Goal: Task Accomplishment & Management: Manage account settings

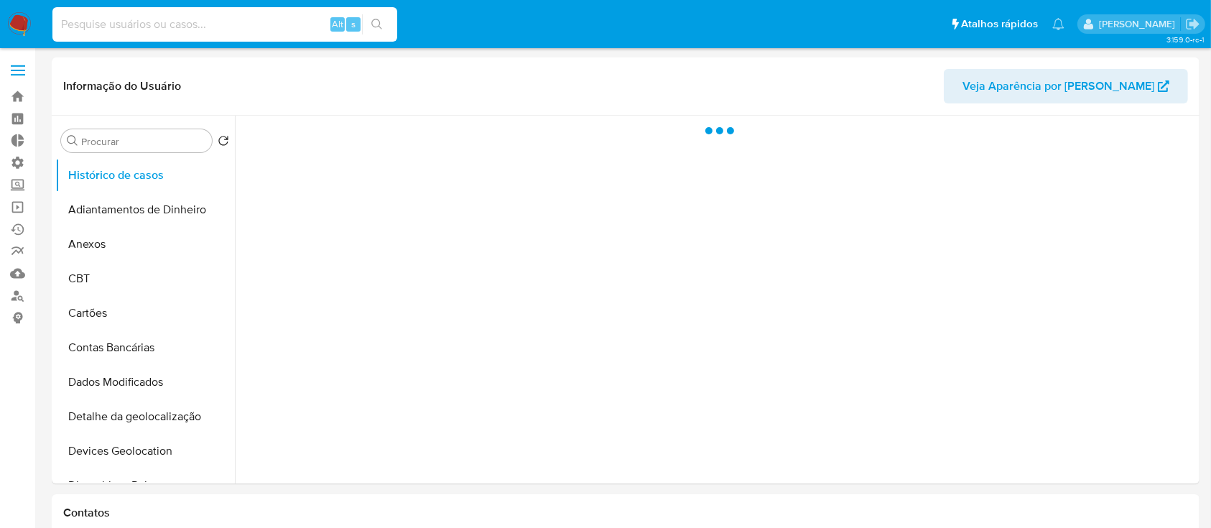
click at [196, 21] on input at bounding box center [224, 24] width 345 height 19
select select "10"
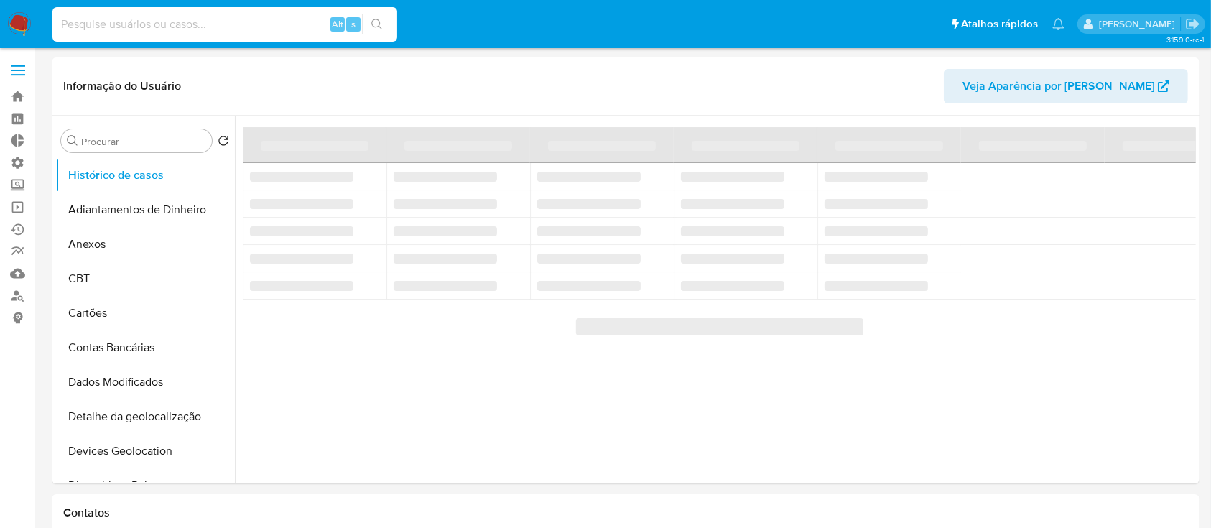
paste input "dtmUM4ZE5smHAYw8HoyuCBxs"
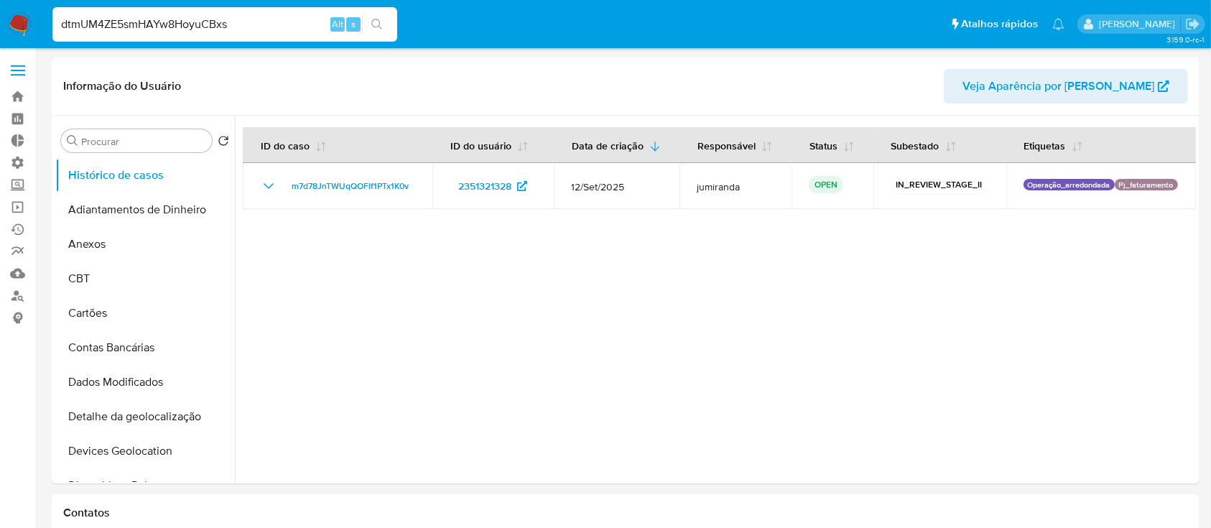
type input "dtmUM4ZE5smHAYw8HoyuCBxs"
click at [372, 19] on icon "search-icon" at bounding box center [376, 24] width 11 height 11
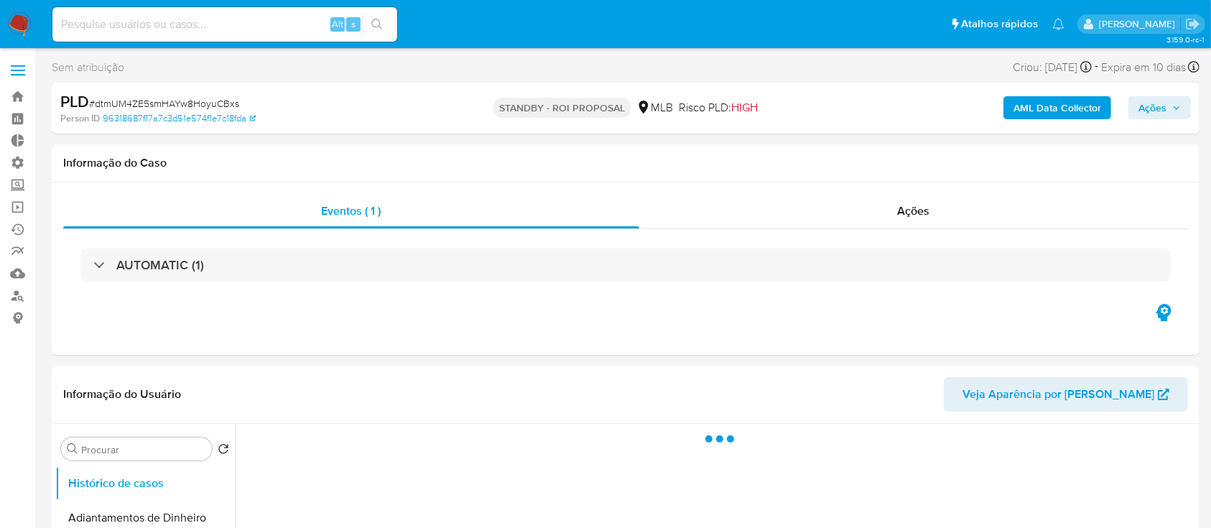
select select "10"
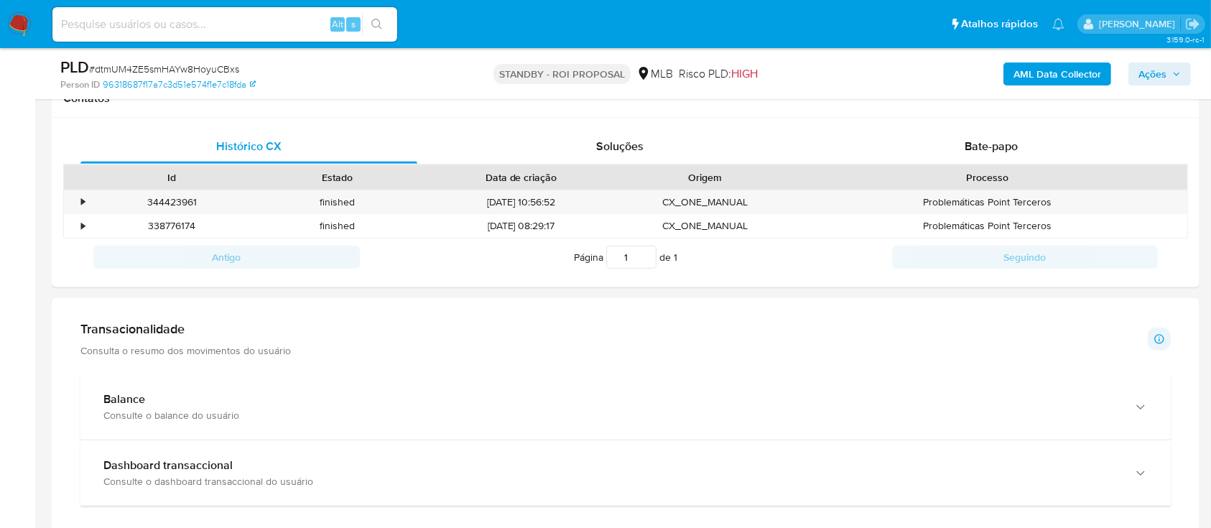
scroll to position [669, 0]
click at [990, 147] on span "Bate-papo" at bounding box center [990, 149] width 53 height 17
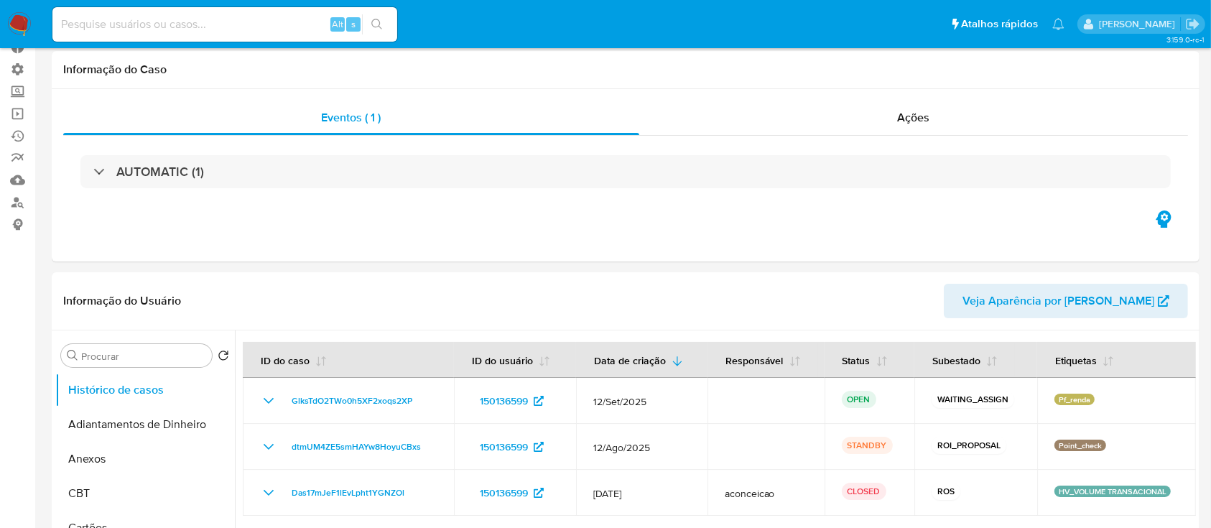
scroll to position [0, 0]
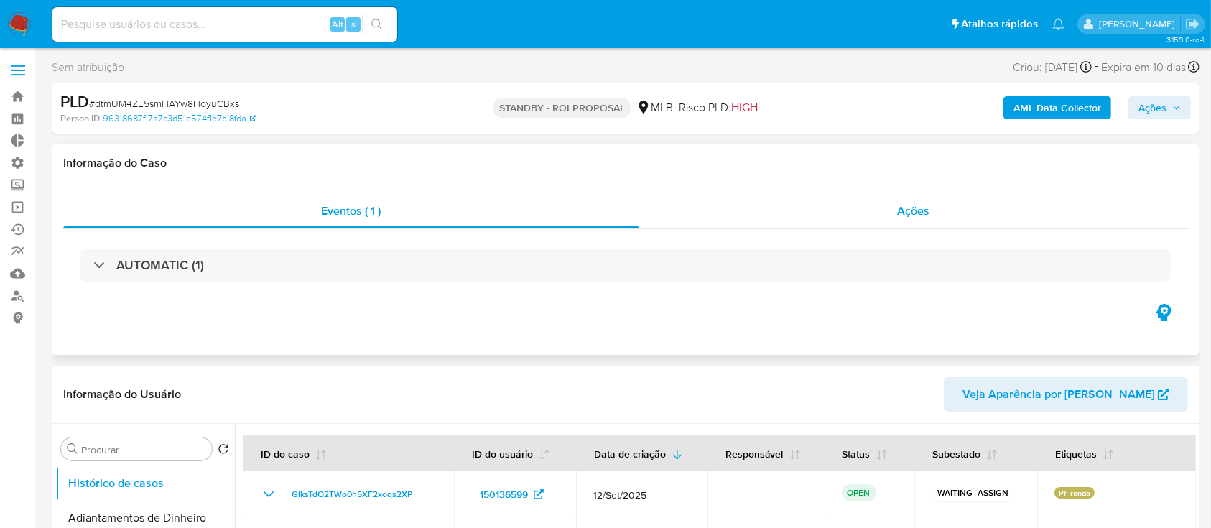
click at [918, 208] on span "Ações" at bounding box center [914, 210] width 32 height 17
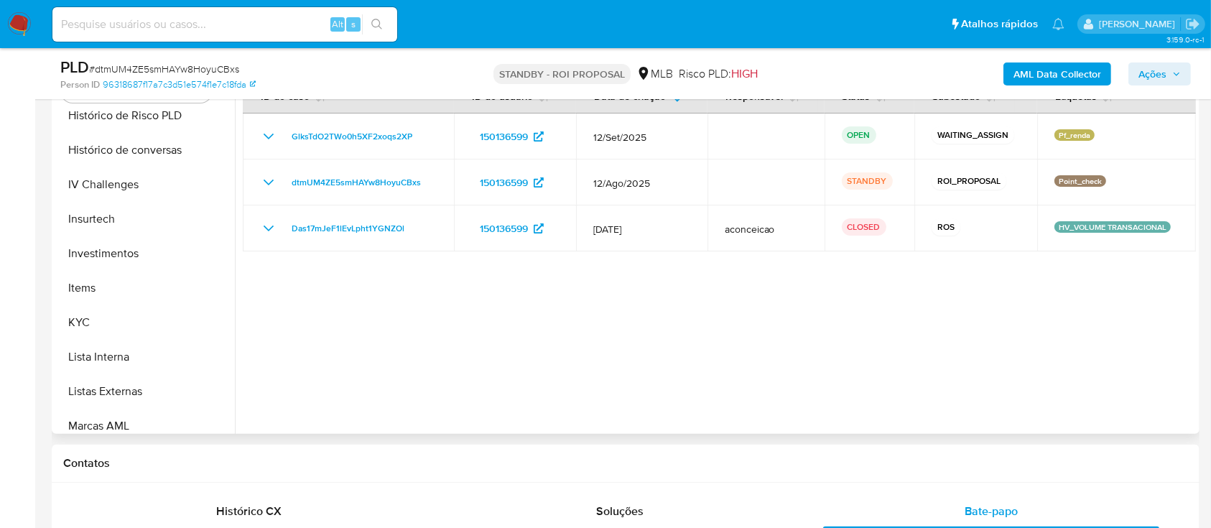
scroll to position [559, 0]
click at [90, 320] on button "KYC" at bounding box center [139, 325] width 168 height 34
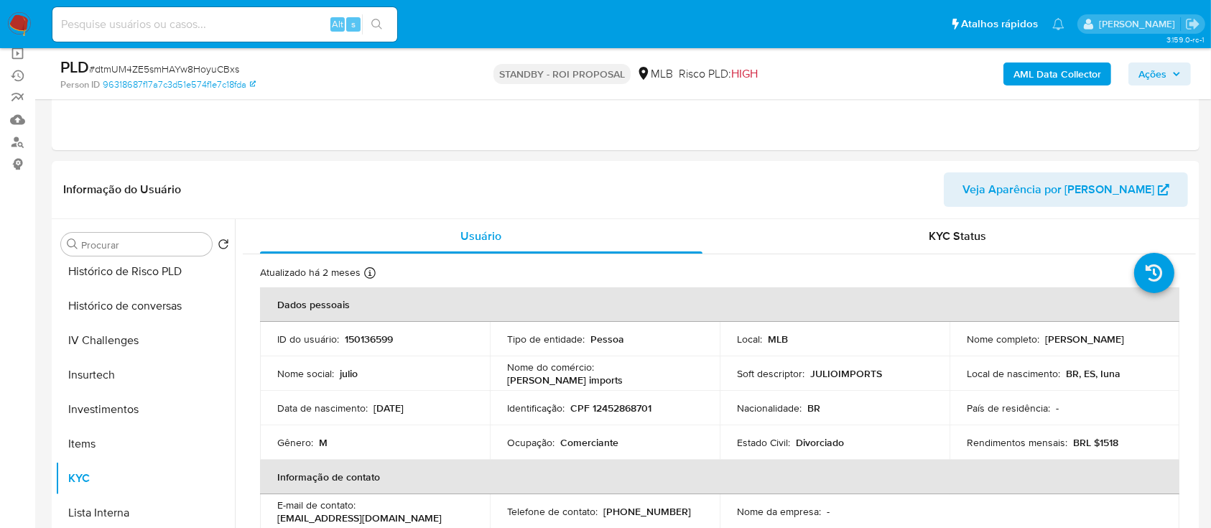
scroll to position [145, 0]
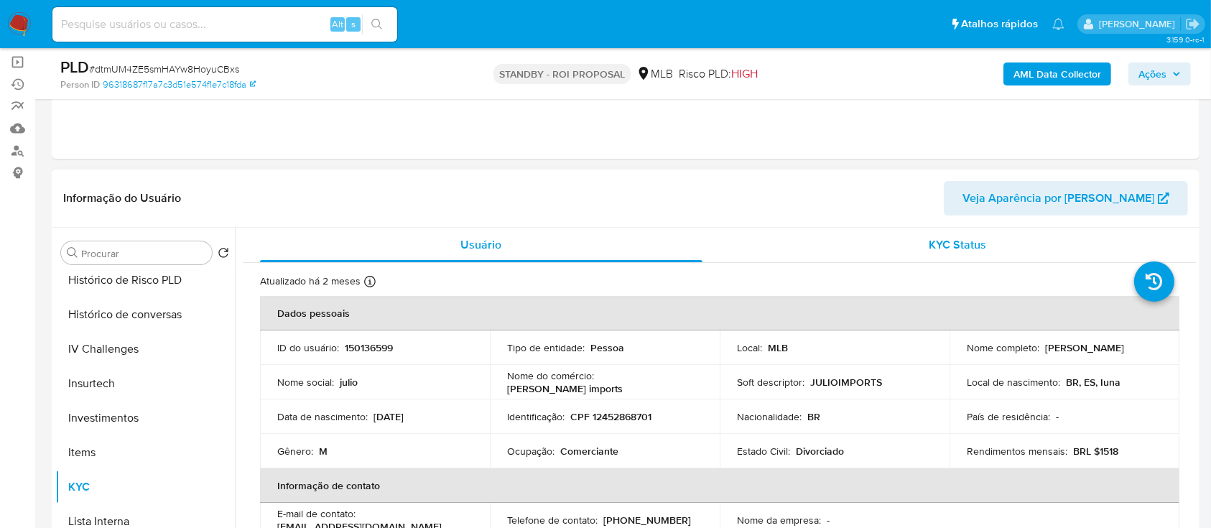
click at [964, 240] on span "KYC Status" at bounding box center [956, 244] width 57 height 17
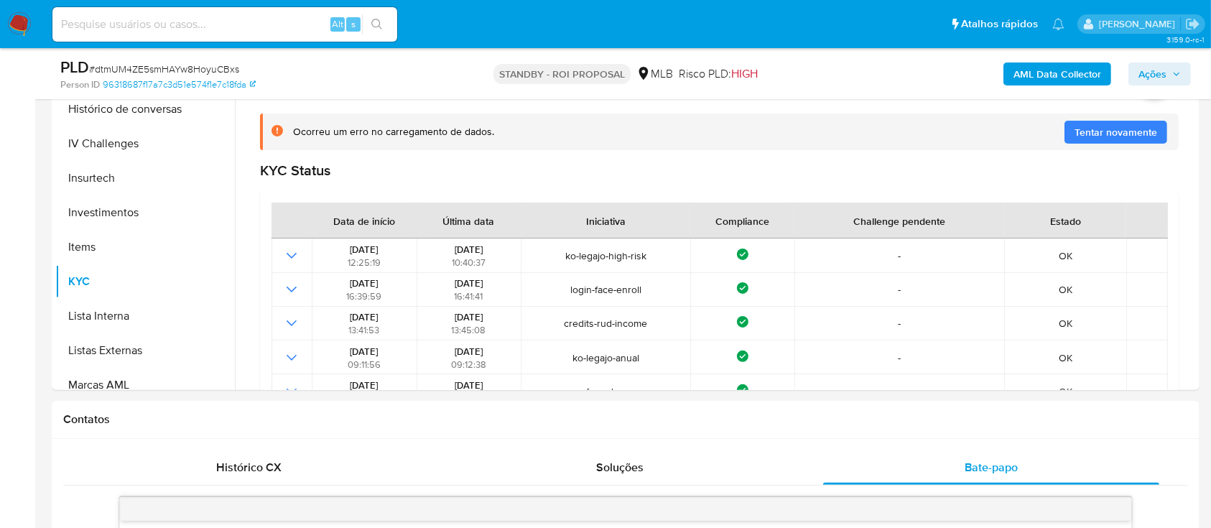
scroll to position [354, 0]
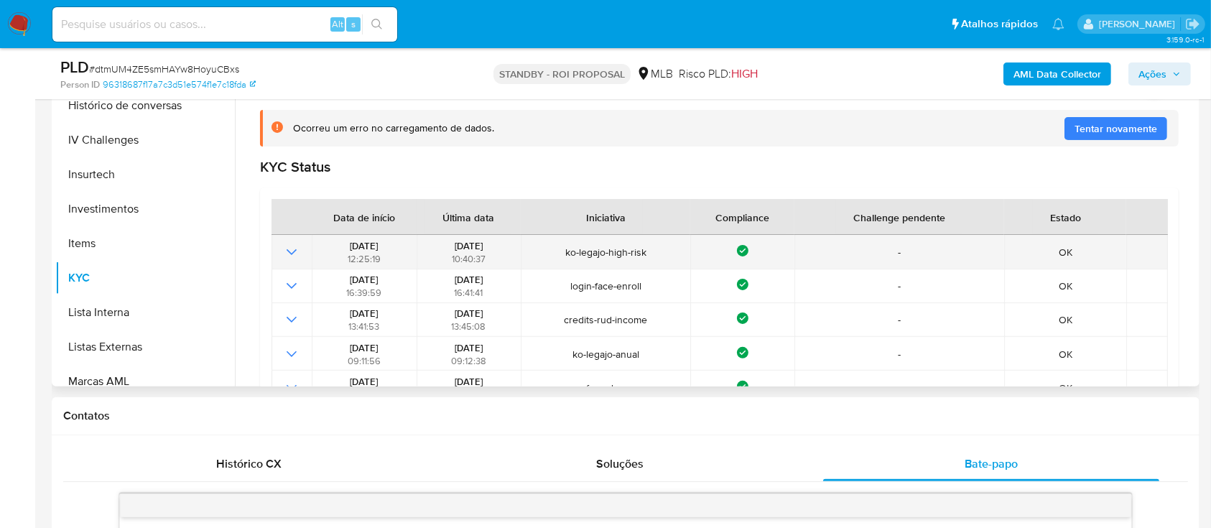
click at [287, 256] on icon "Mostrar operación" at bounding box center [291, 251] width 17 height 17
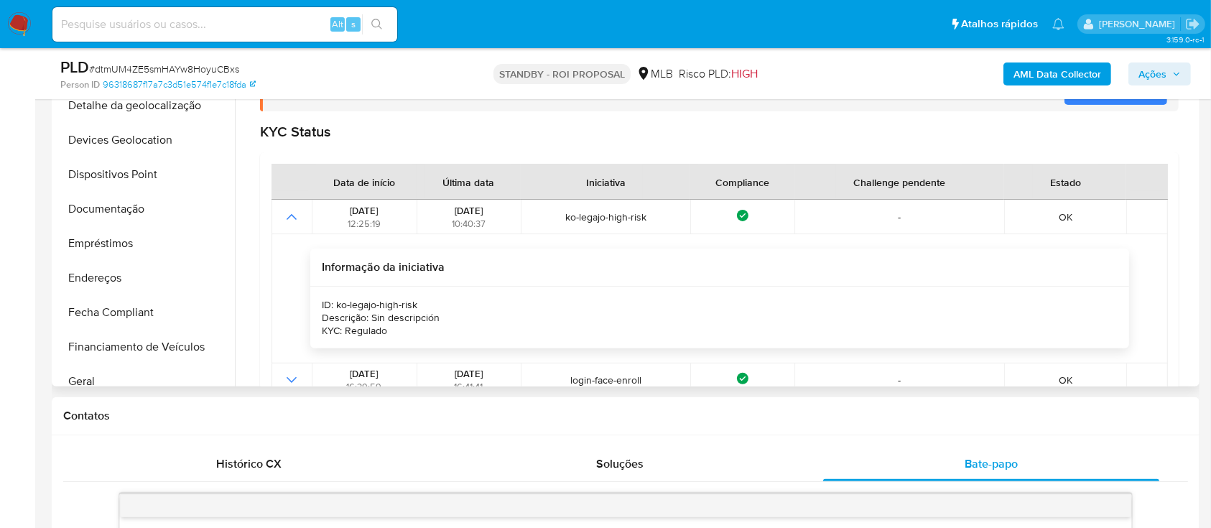
scroll to position [217, 0]
click at [106, 197] on button "Documentação" at bounding box center [139, 206] width 168 height 34
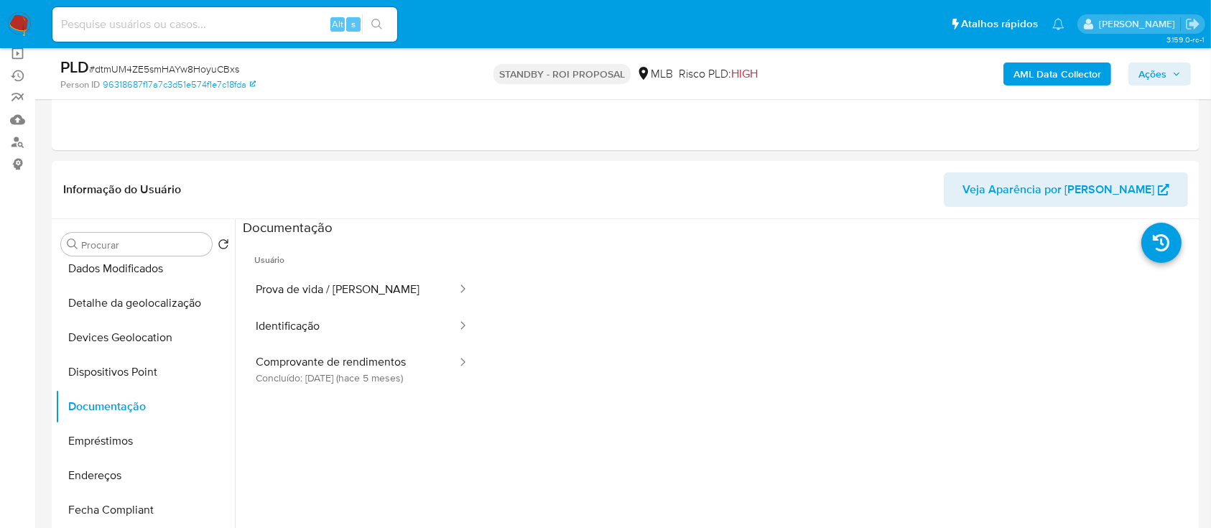
scroll to position [148, 0]
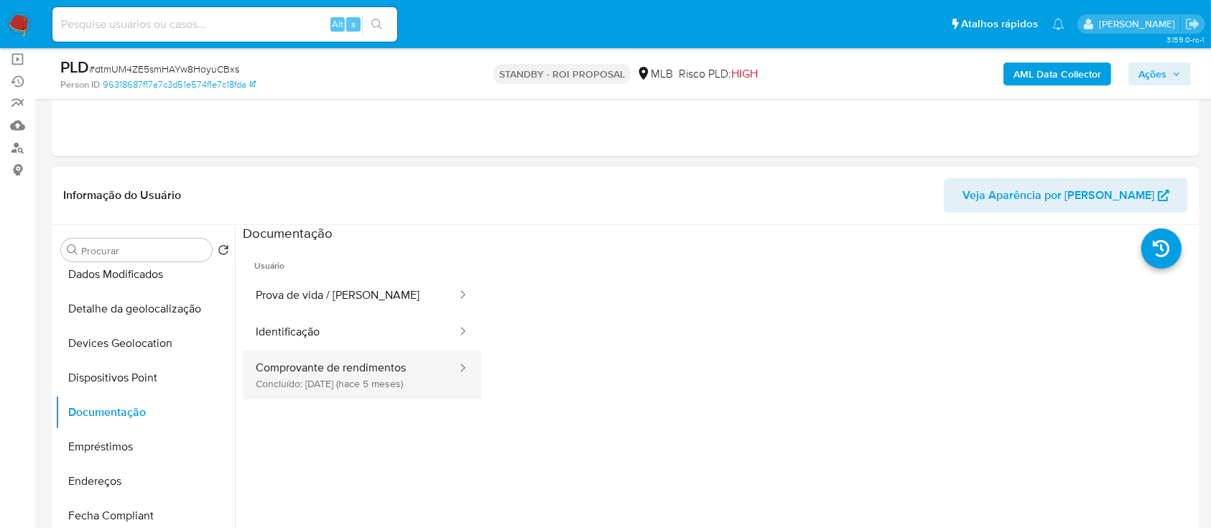
click at [381, 364] on button "Comprovante de rendimentos Concluído: 16/04/2025 (hace 5 meses)" at bounding box center [350, 374] width 215 height 49
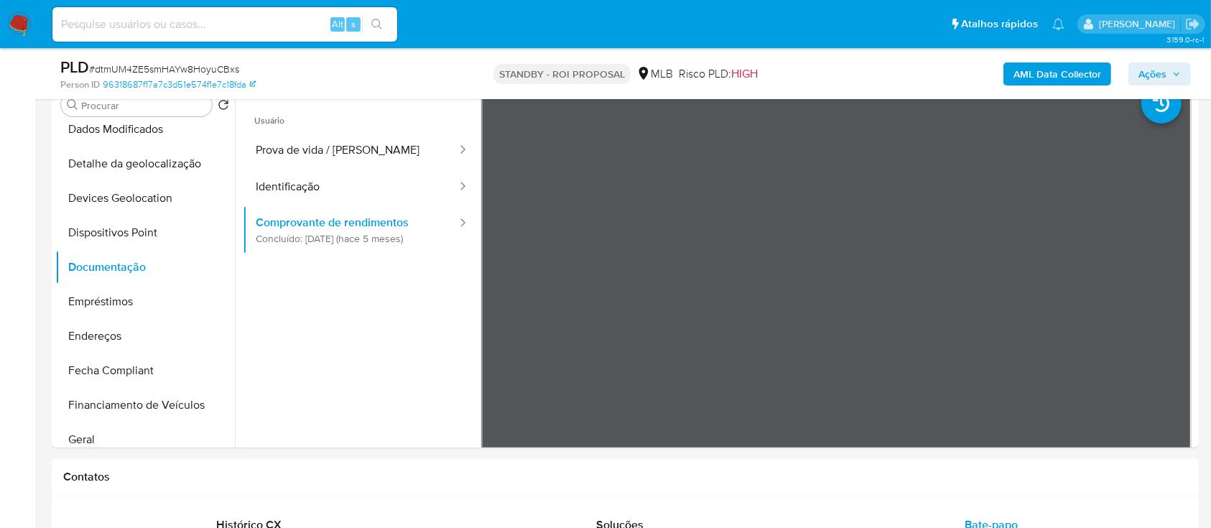
scroll to position [299, 0]
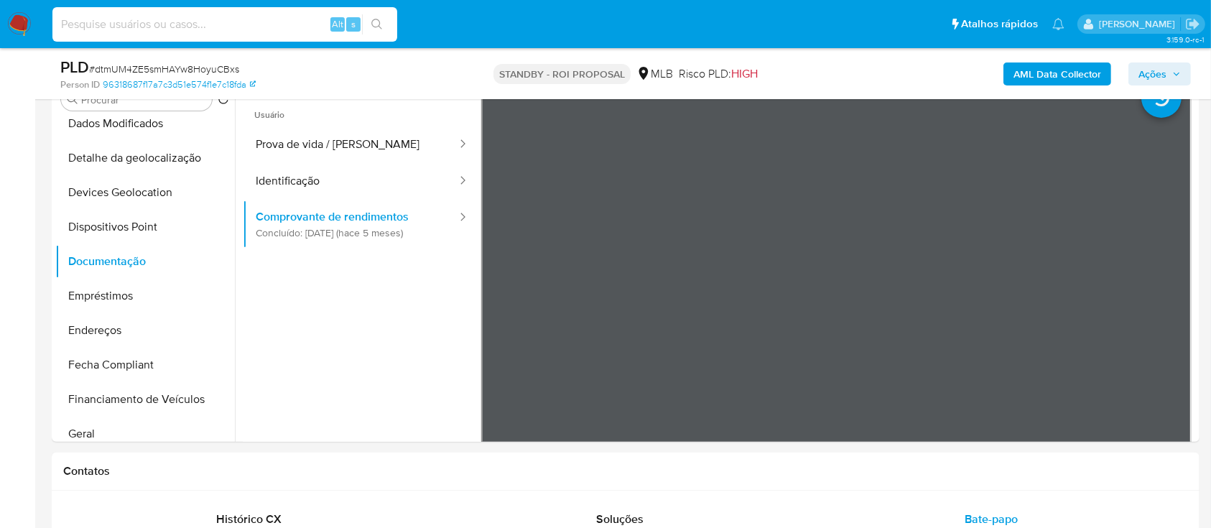
click at [187, 22] on input at bounding box center [224, 24] width 345 height 19
paste input "orHrePdyiaUDBhOqZWFzBDfW"
type input "orHrePdyiaUDBhOqZWFzBDfW"
click at [385, 32] on button "search-icon" at bounding box center [376, 24] width 29 height 20
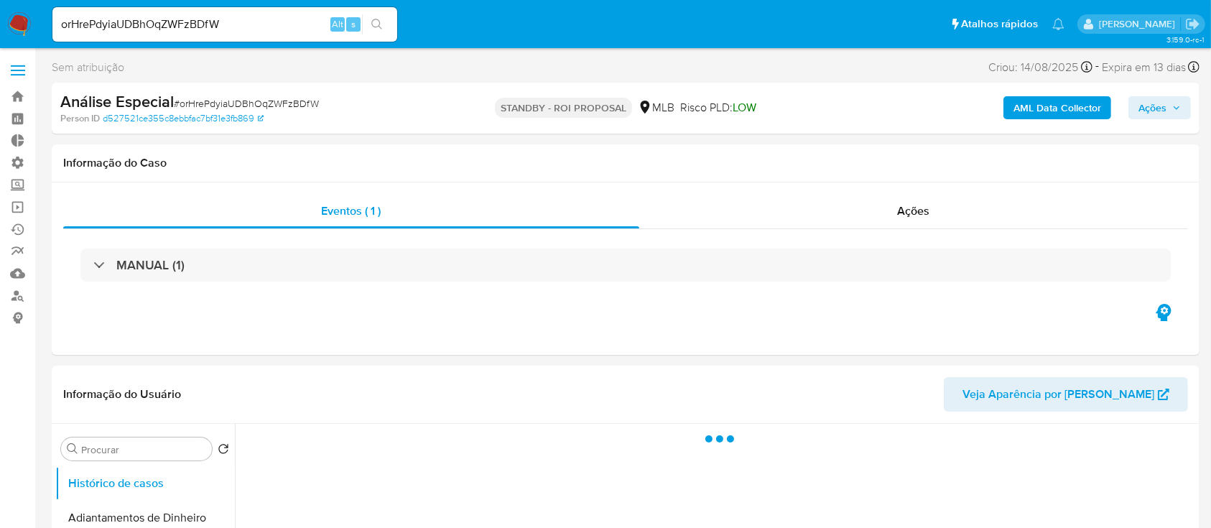
select select "10"
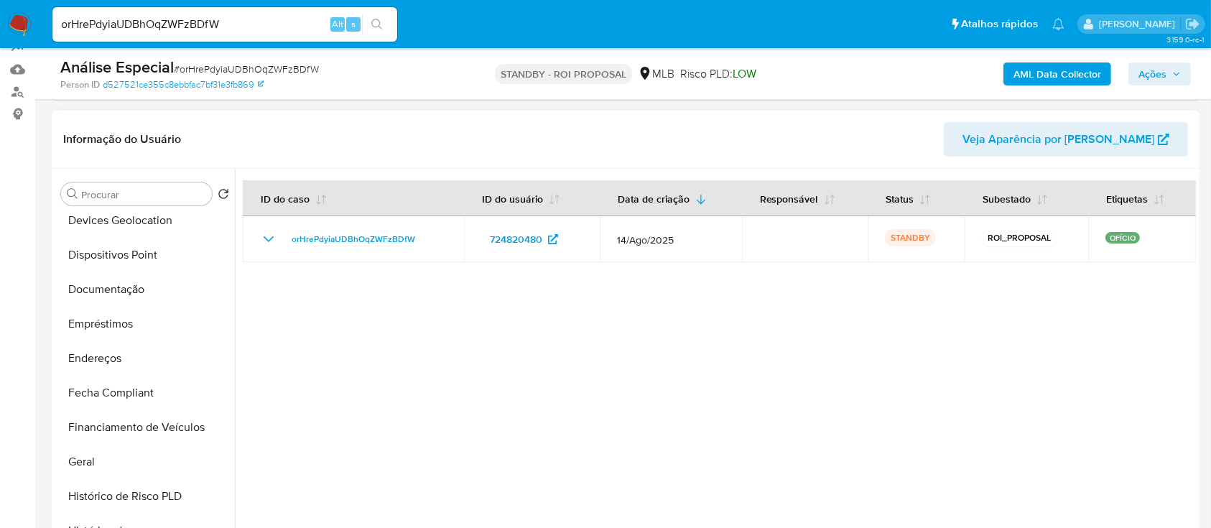
scroll to position [281, 0]
click at [114, 297] on button "Documentação" at bounding box center [139, 291] width 168 height 34
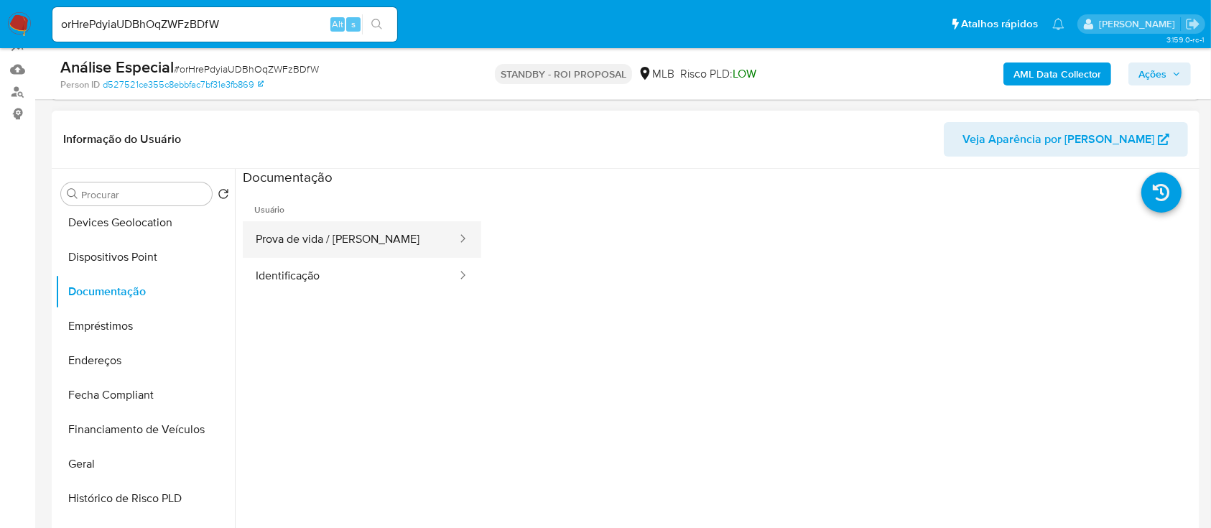
click at [332, 239] on button "Prova de vida / Selfie" at bounding box center [350, 239] width 215 height 37
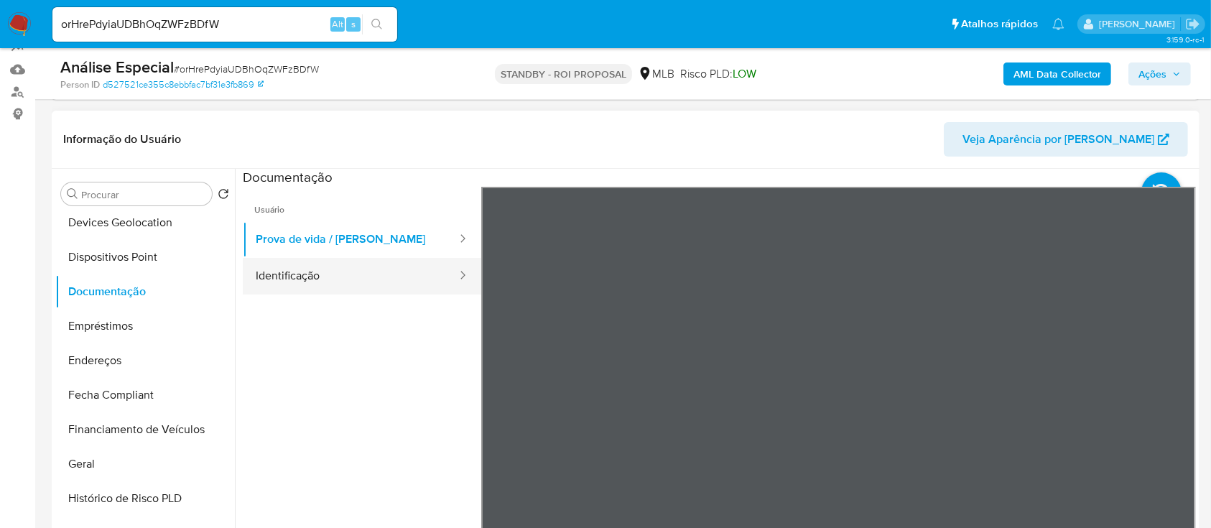
click at [354, 284] on button "Identificação" at bounding box center [350, 276] width 215 height 37
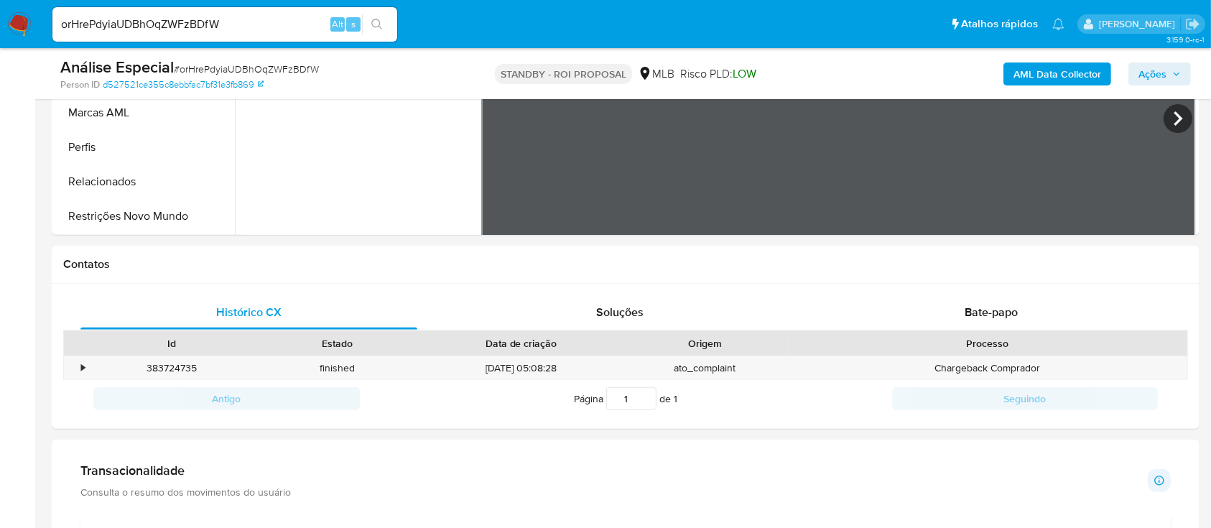
scroll to position [509, 0]
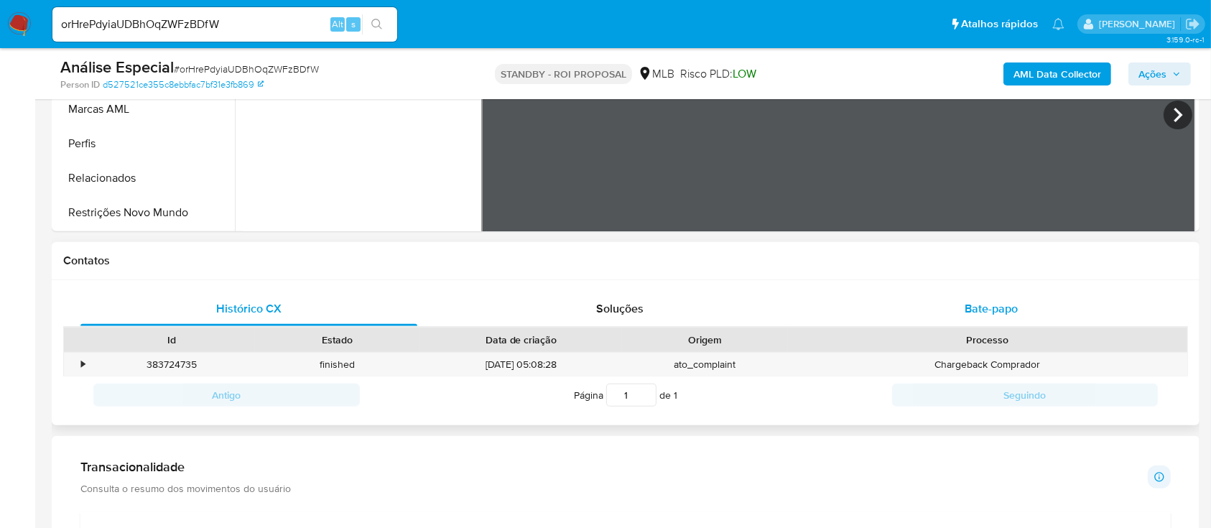
click at [979, 298] on div "Bate-papo" at bounding box center [991, 309] width 337 height 34
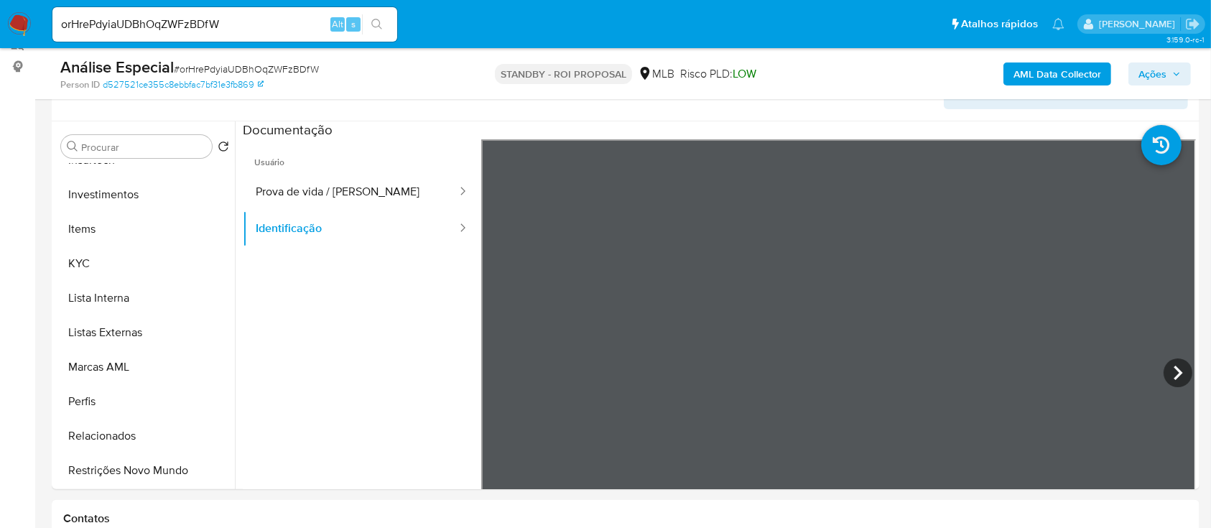
scroll to position [236, 0]
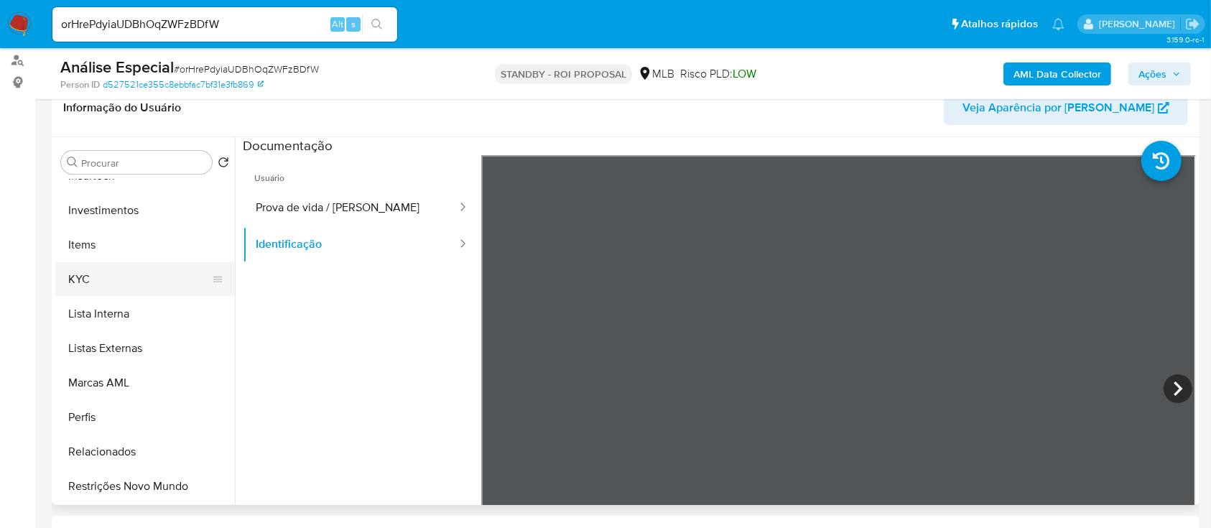
click at [140, 281] on button "KYC" at bounding box center [139, 279] width 168 height 34
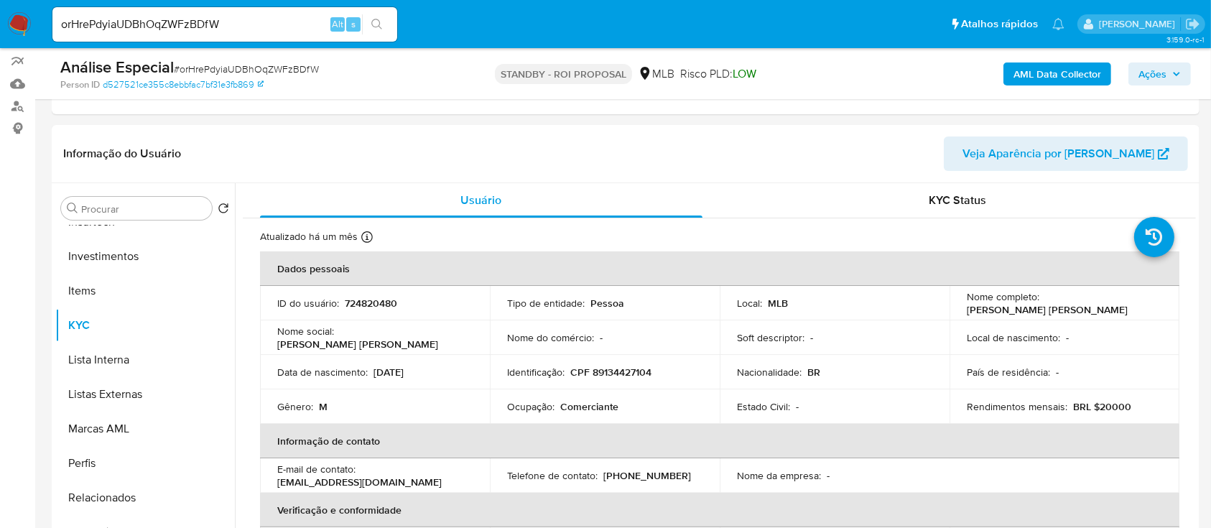
scroll to position [195, 0]
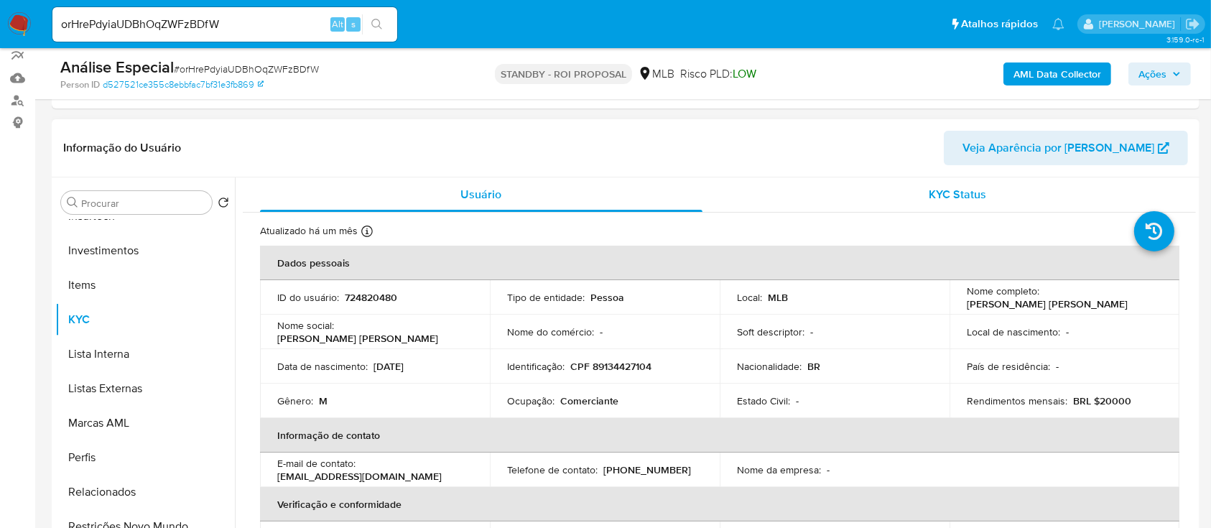
click at [923, 197] on div "KYC Status" at bounding box center [958, 194] width 442 height 34
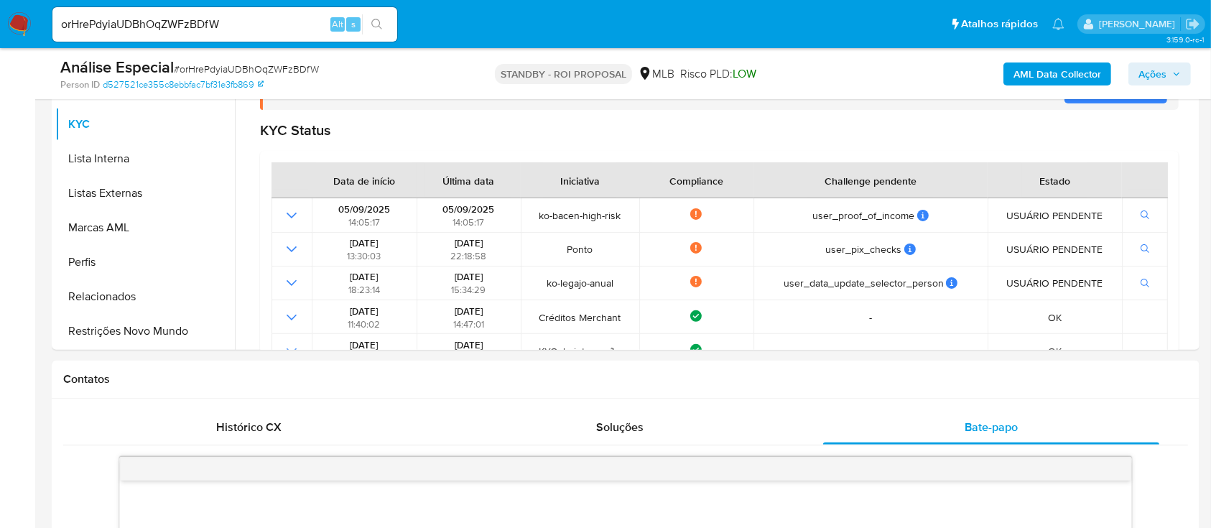
scroll to position [396, 0]
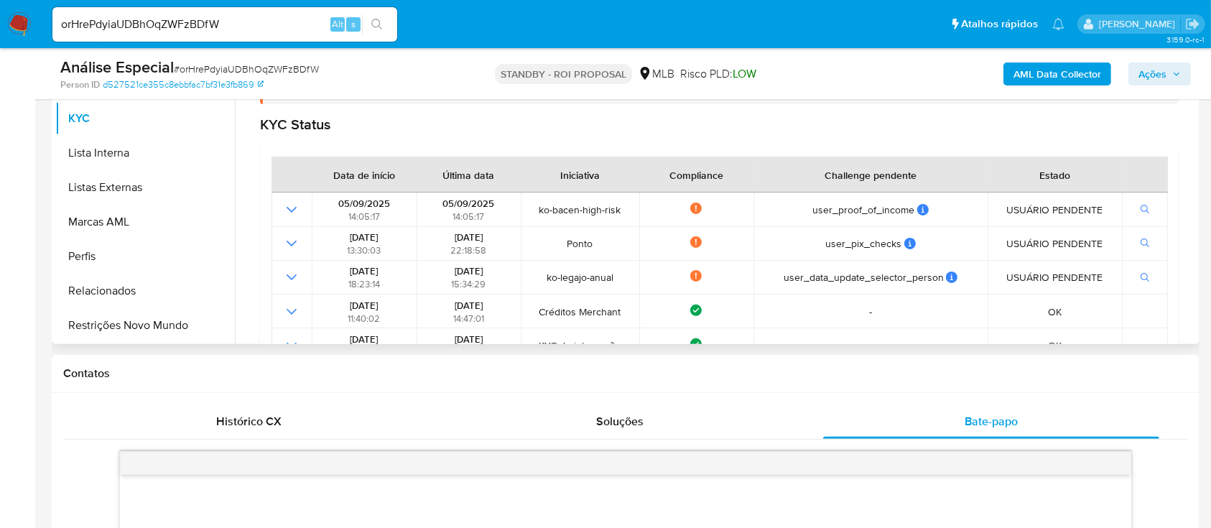
drag, startPoint x: 1188, startPoint y: 192, endPoint x: 1186, endPoint y: 225, distance: 33.9
click at [1186, 225] on div "Atualizado há um mês Criado: 06/03/2021 16:47:14 Atualizado: 19/08/2025 02:21:39" at bounding box center [719, 248] width 953 height 475
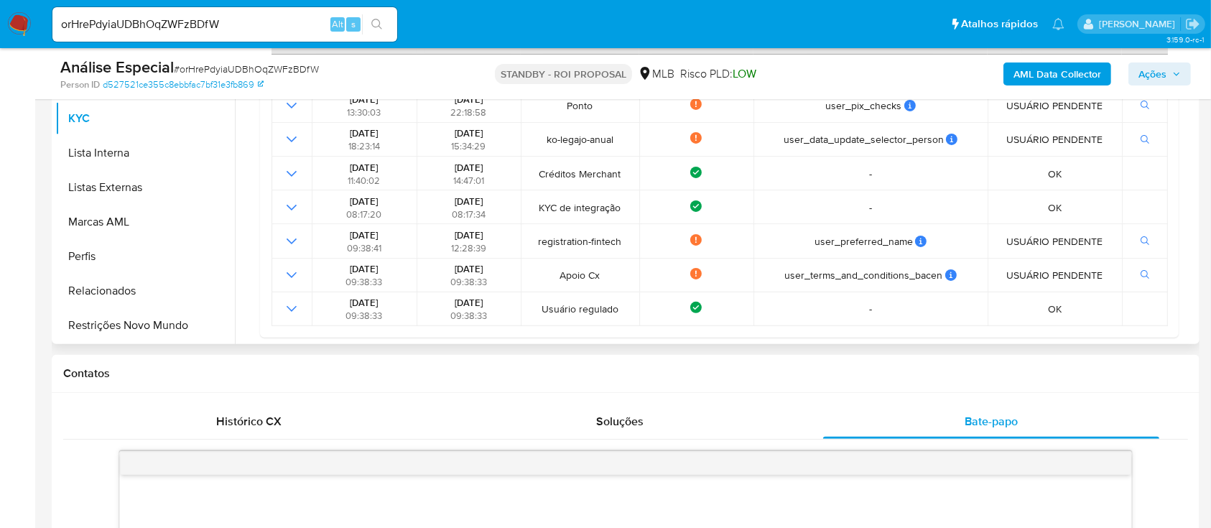
scroll to position [143, 0]
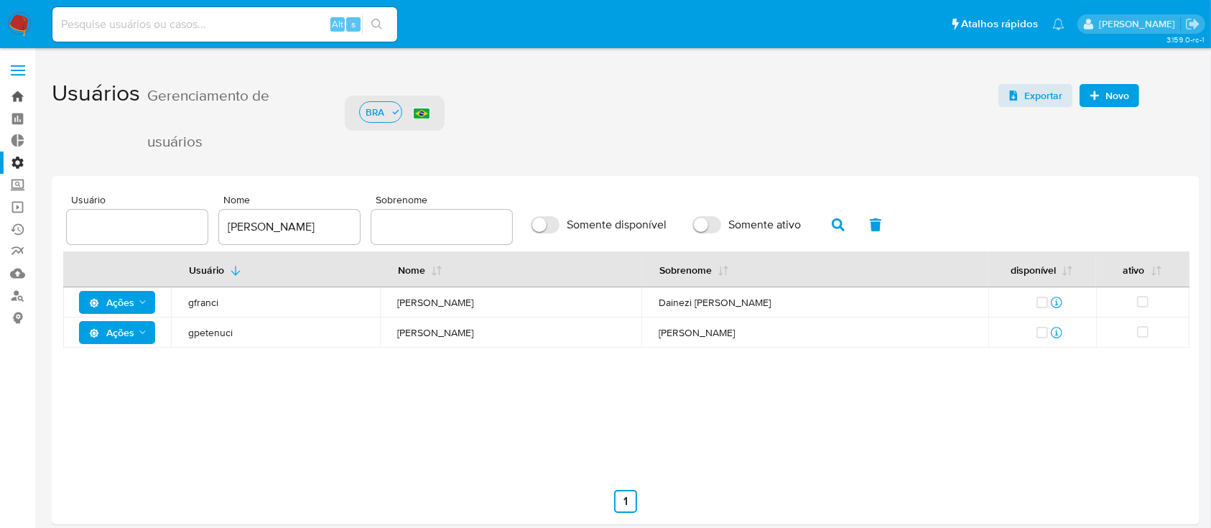
click at [16, 88] on link "Bandeja" at bounding box center [85, 96] width 171 height 22
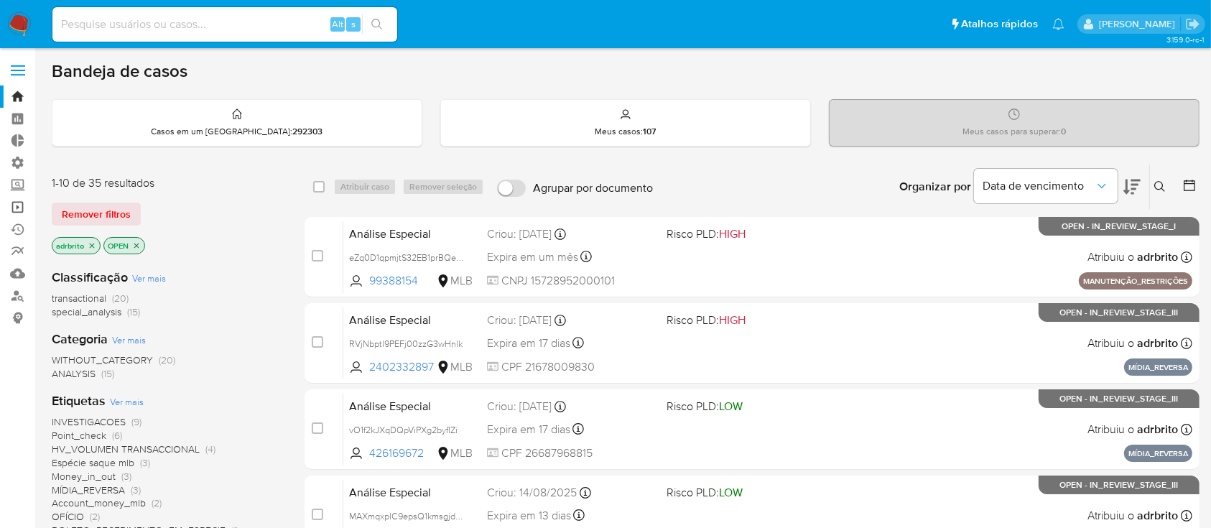
click at [12, 204] on link "Operações em massa" at bounding box center [85, 207] width 171 height 22
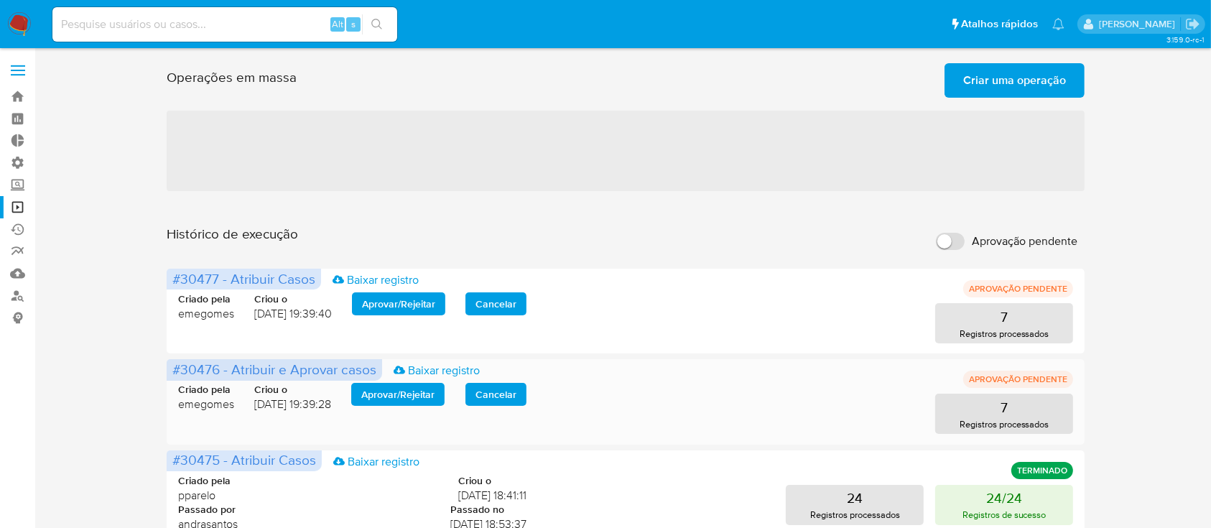
click at [400, 394] on span "Aprovar / Rejeitar" at bounding box center [397, 394] width 73 height 20
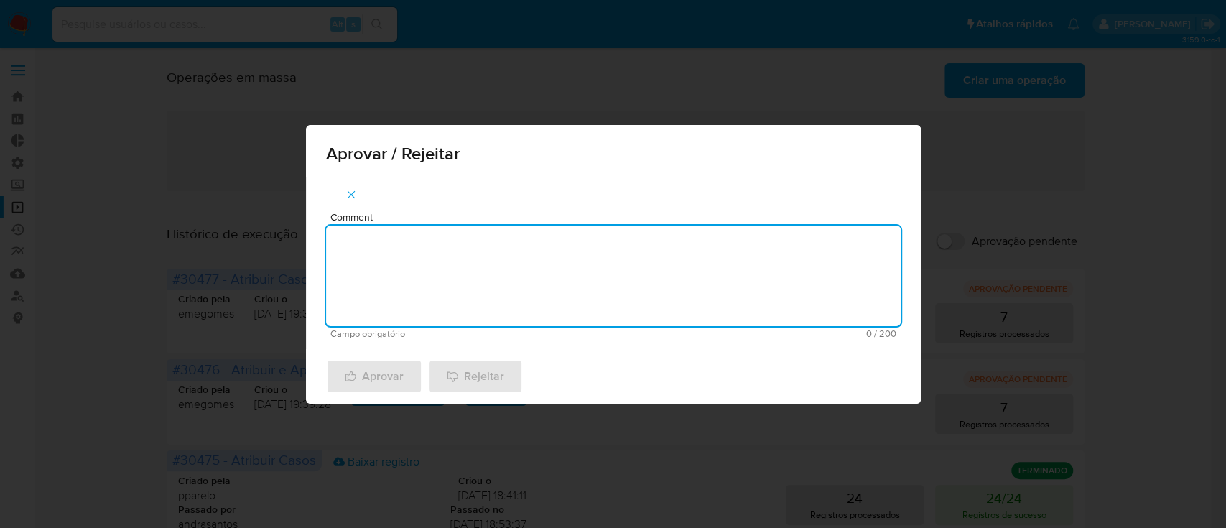
click at [433, 284] on textarea "Comment" at bounding box center [613, 275] width 574 height 101
type textarea "ok"
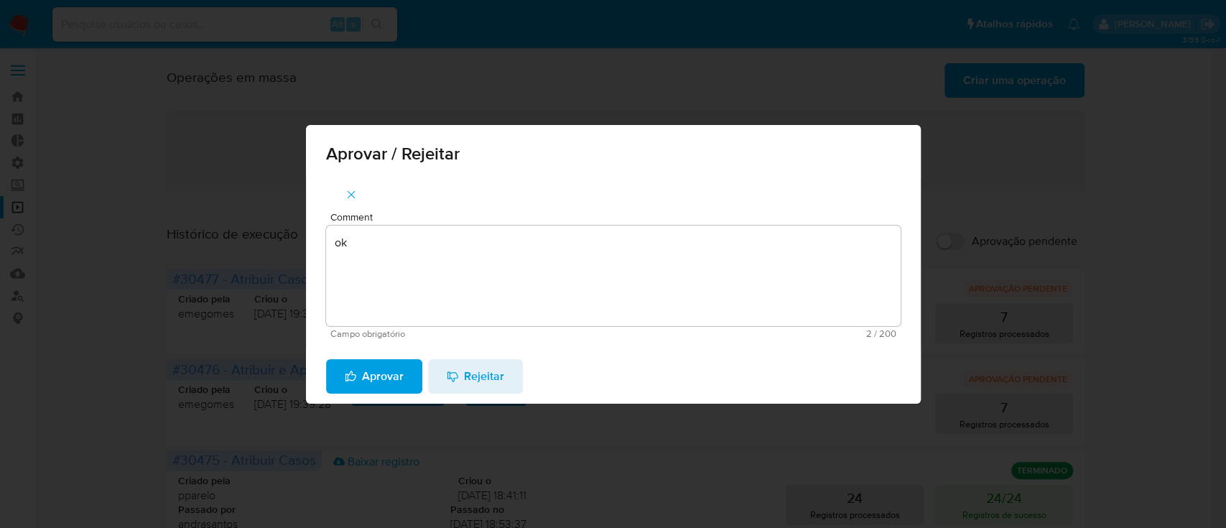
click at [371, 379] on span "Aprovar" at bounding box center [374, 376] width 59 height 32
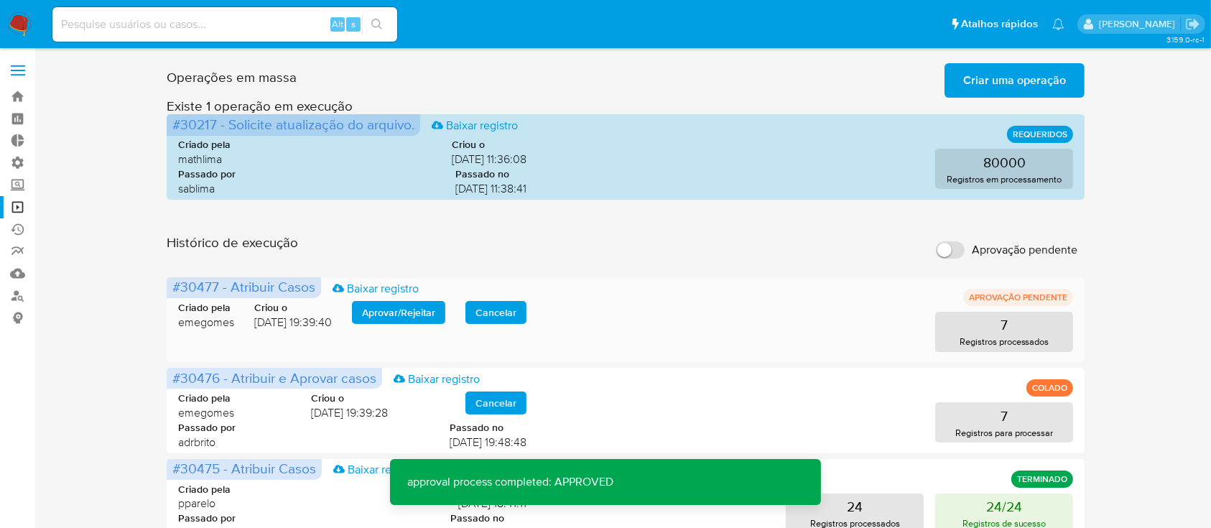
click at [388, 306] on span "Aprovar / Rejeitar" at bounding box center [398, 312] width 73 height 20
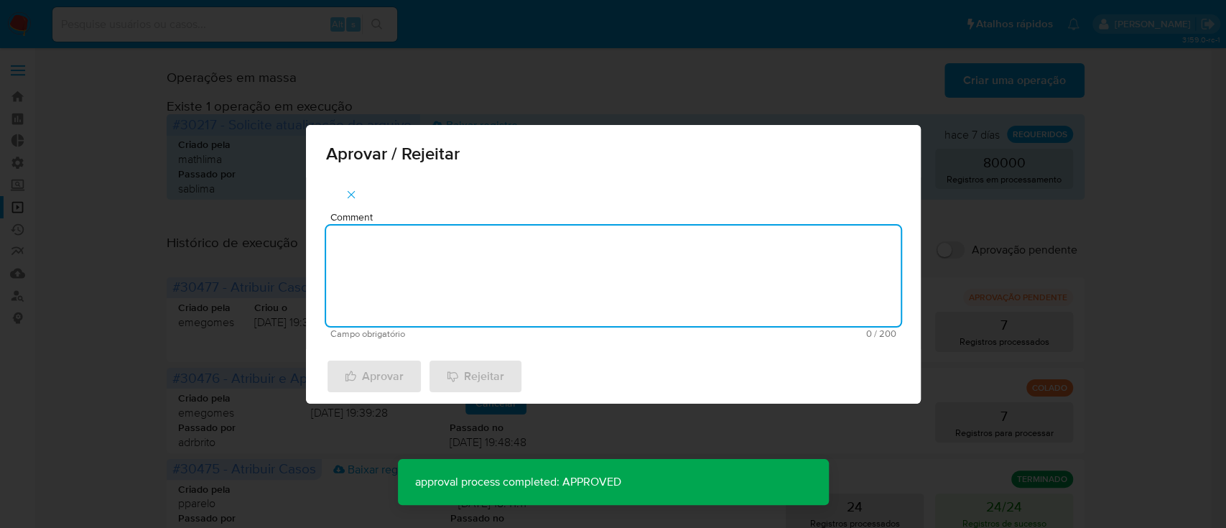
click at [400, 317] on textarea "Comment" at bounding box center [613, 275] width 574 height 101
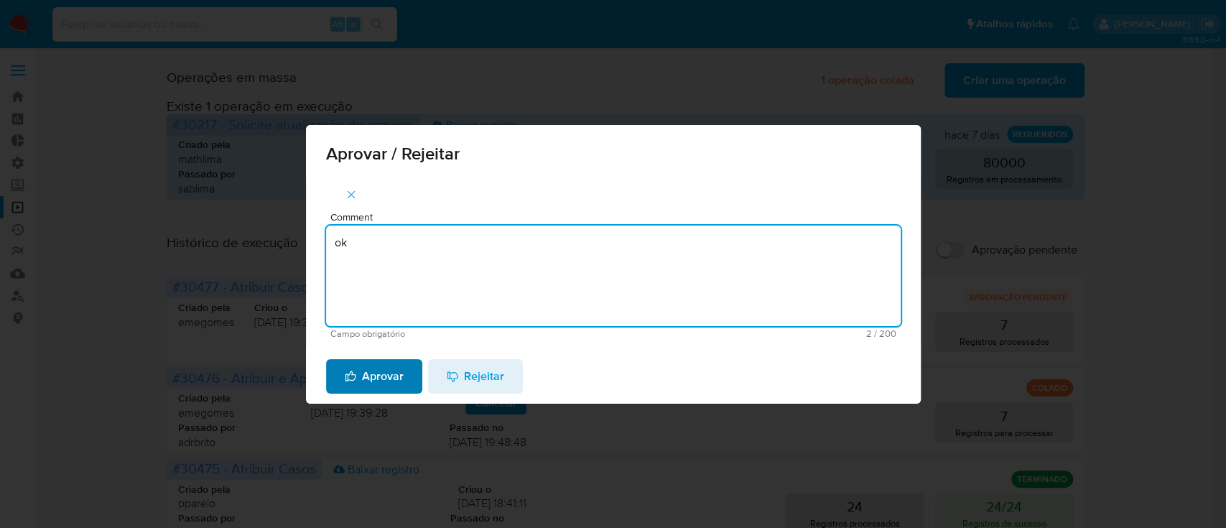
type textarea "ok"
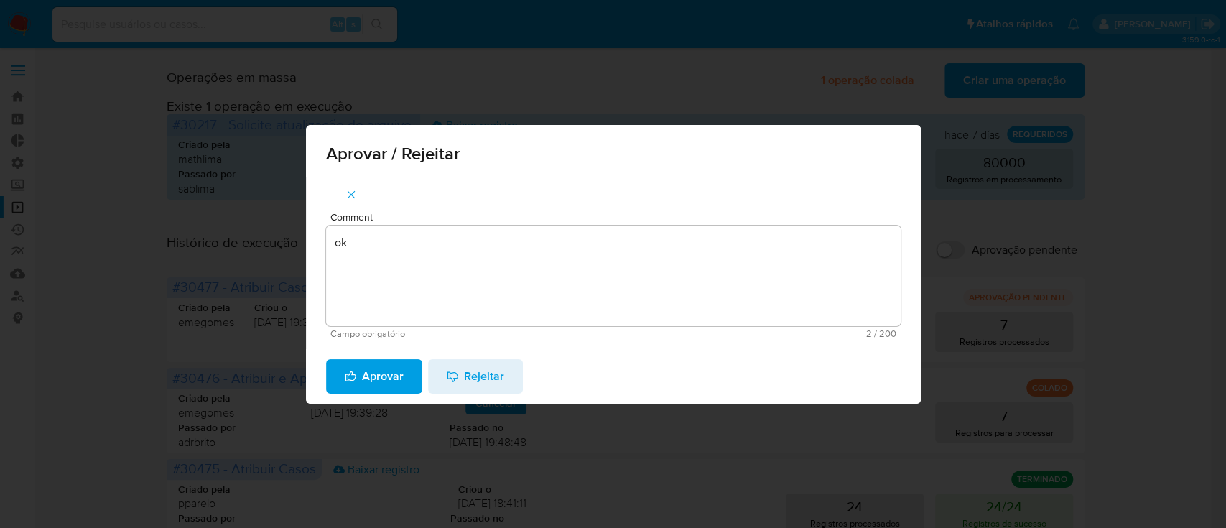
click at [373, 382] on span "Aprovar" at bounding box center [374, 376] width 59 height 32
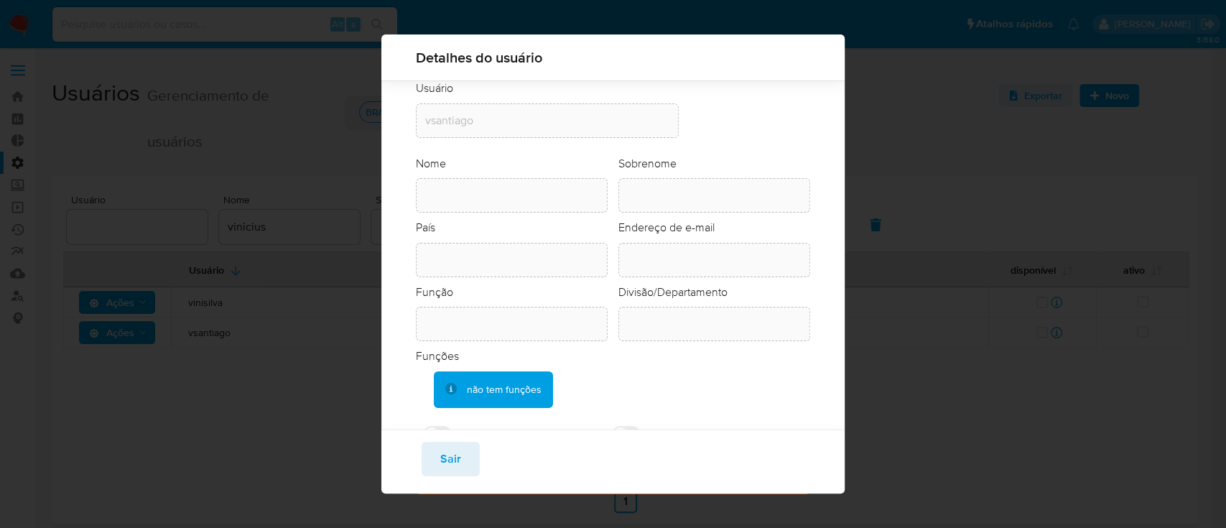
scroll to position [69, 0]
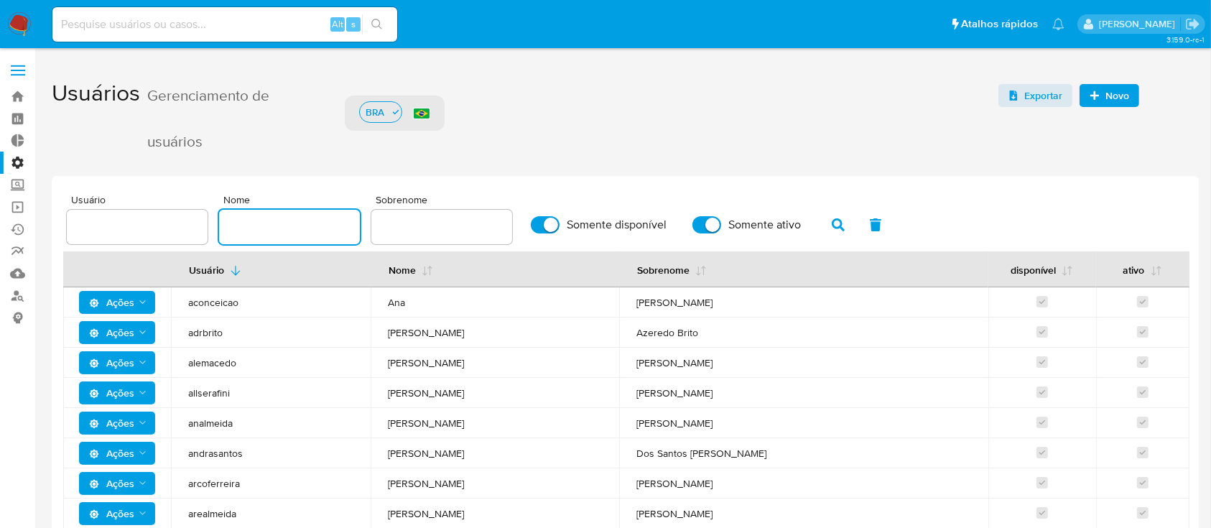
click at [314, 233] on input "text" at bounding box center [289, 227] width 141 height 19
type input "vinicius"
click at [833, 219] on icon "button" at bounding box center [838, 224] width 13 height 13
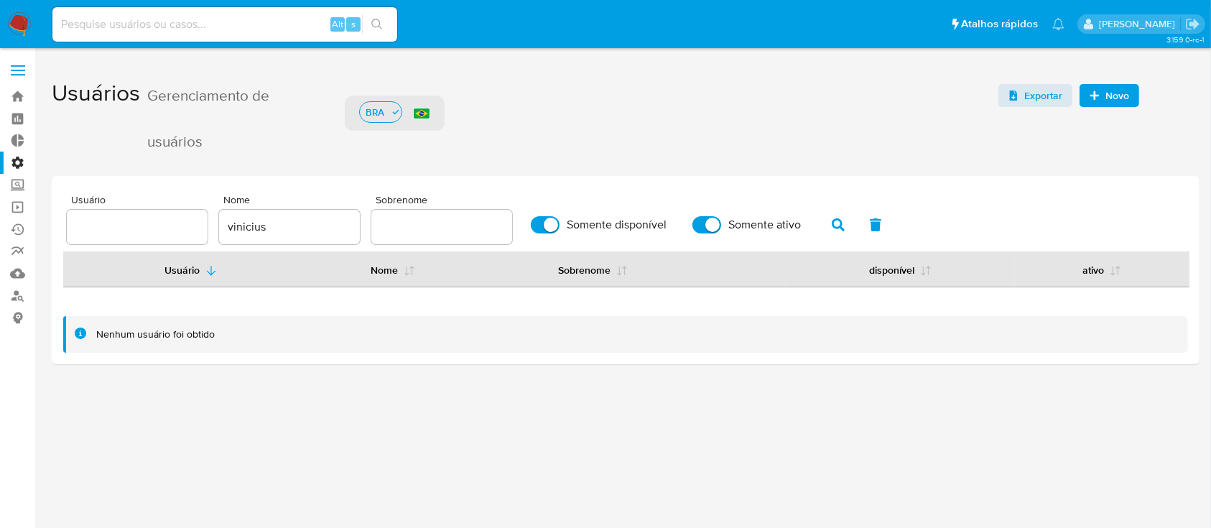
click at [554, 223] on input "Somente disponível" at bounding box center [545, 224] width 29 height 17
checkbox input "false"
click at [717, 221] on input "Somente ativo" at bounding box center [706, 224] width 29 height 17
checkbox input "false"
click at [835, 221] on icon "button" at bounding box center [838, 224] width 13 height 13
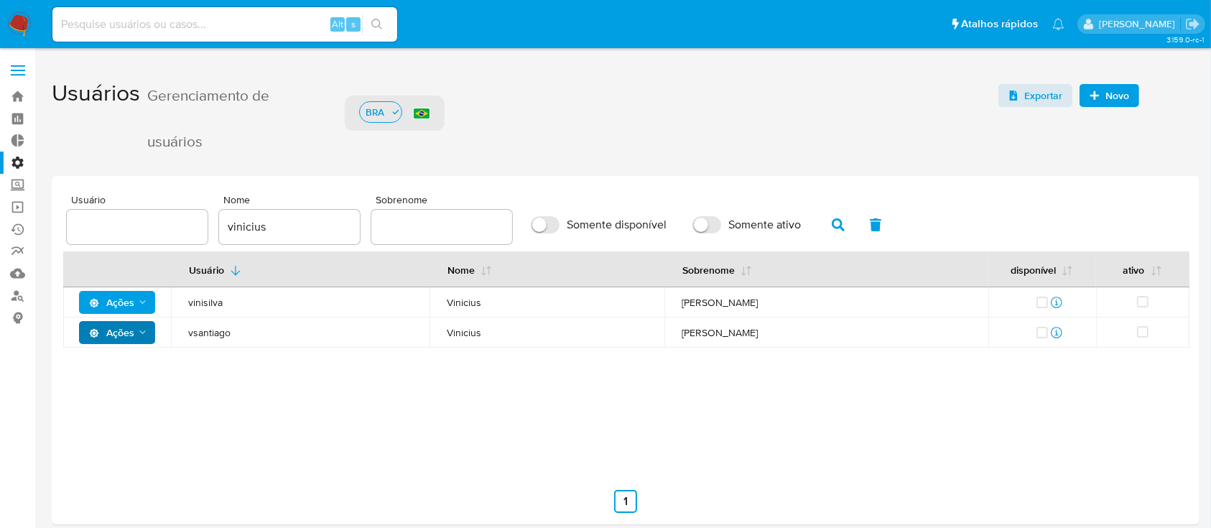
click at [147, 328] on icon "Ações" at bounding box center [142, 332] width 11 height 11
click at [110, 365] on button "Detalhes" at bounding box center [119, 368] width 129 height 34
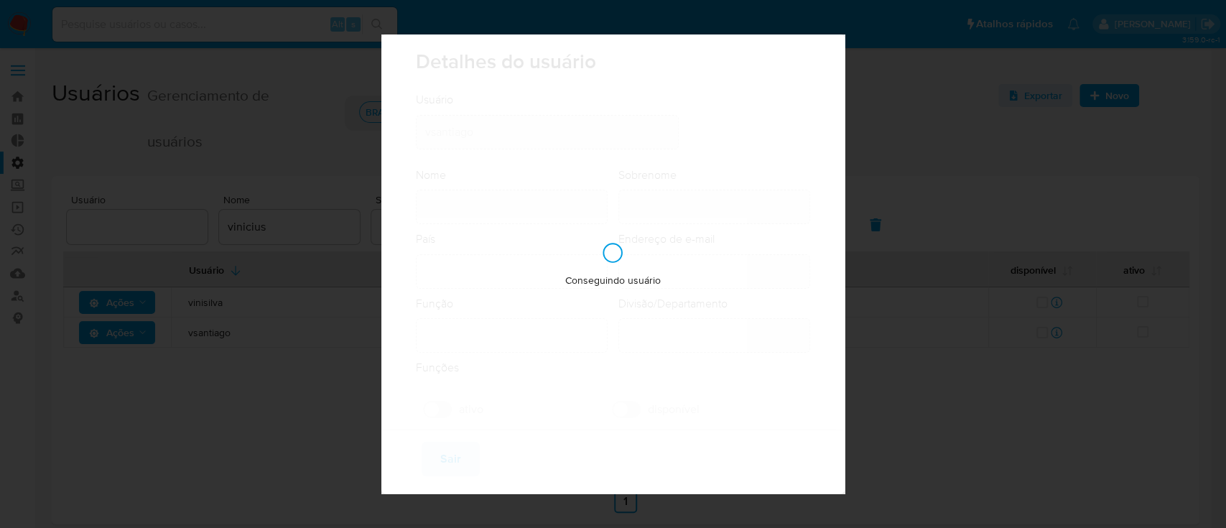
type input "Vinicius"
type input "Santiago Souza"
type input "Brazil"
type input "vinicius.santiago@mercadolivre.com"
type input "Analista (80001644)"
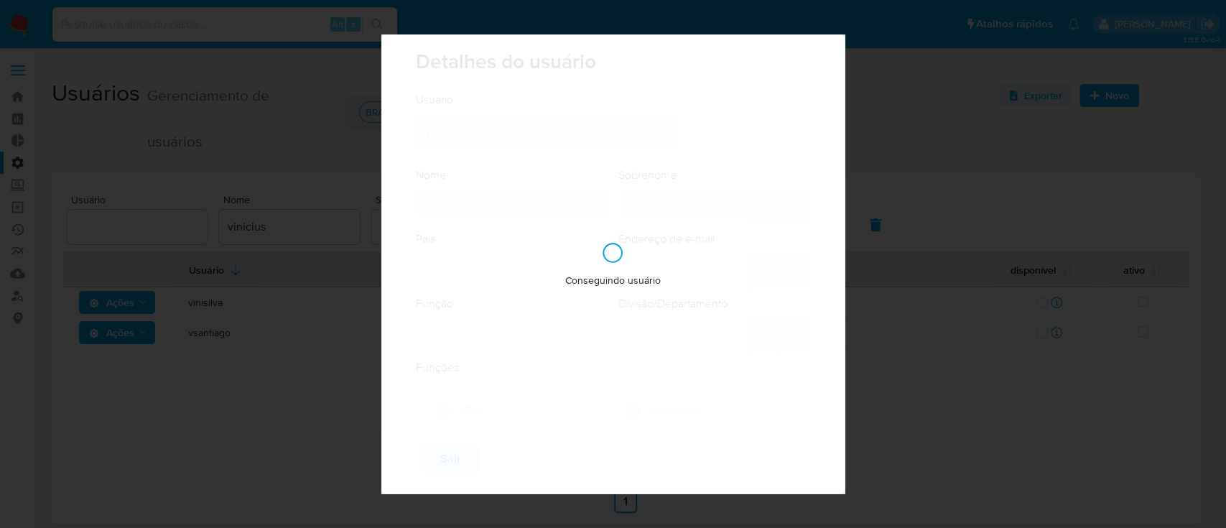
type input "Risk & Compliance AML Countries"
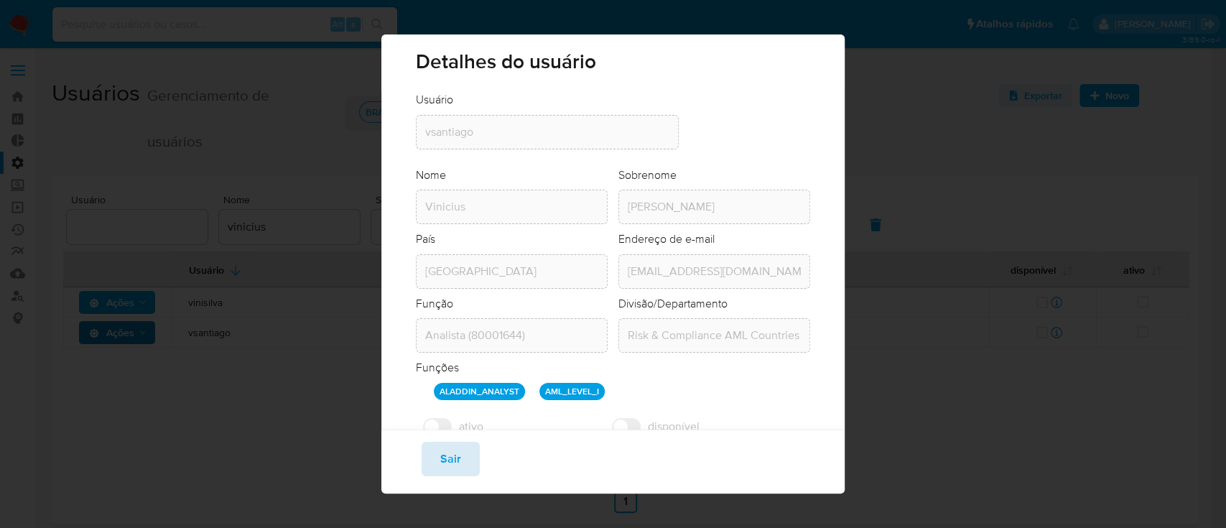
click at [455, 450] on span "Sair" at bounding box center [450, 459] width 21 height 32
checkbox input "true"
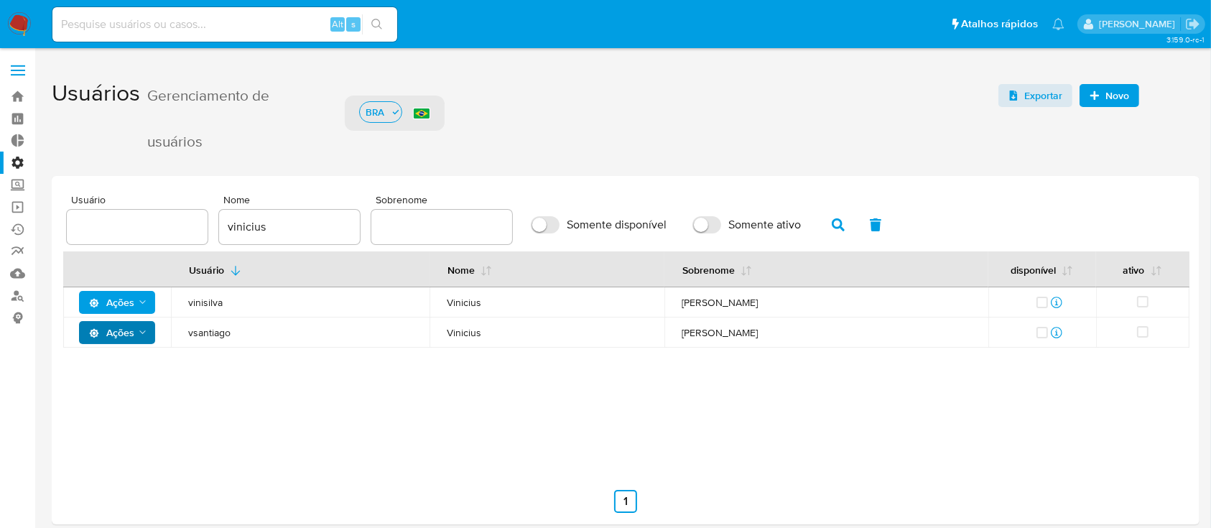
click at [448, 331] on span "Vinicius" at bounding box center [547, 332] width 201 height 13
click at [1057, 331] on icon at bounding box center [1056, 332] width 11 height 11
click at [141, 331] on polygon "Ações" at bounding box center [142, 332] width 6 height 4
click at [104, 437] on button "Ver registros" at bounding box center [119, 437] width 129 height 34
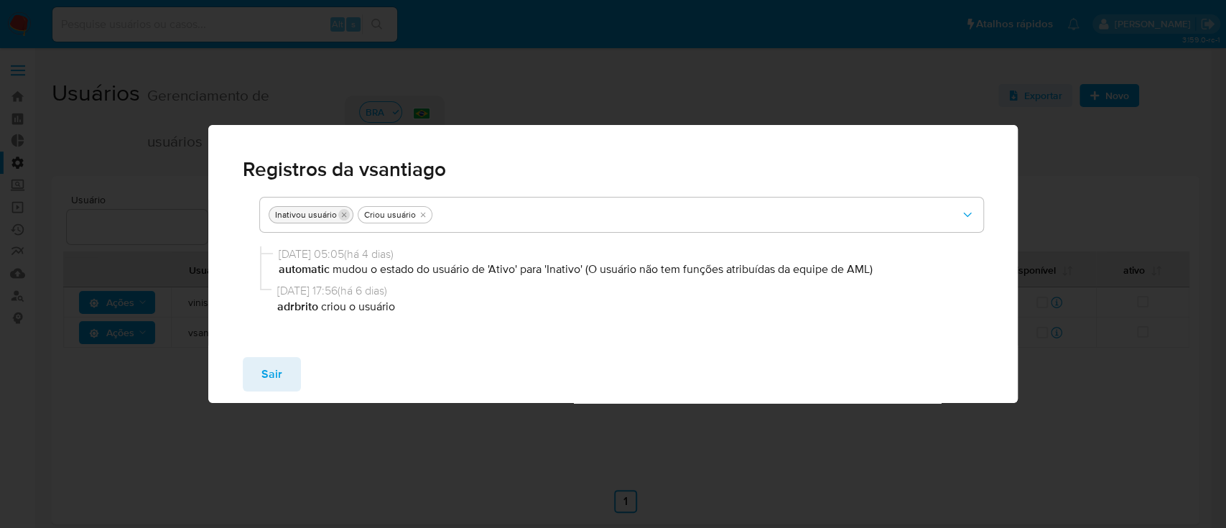
click at [343, 215] on icon "tirar Inativou usuário" at bounding box center [344, 214] width 9 height 9
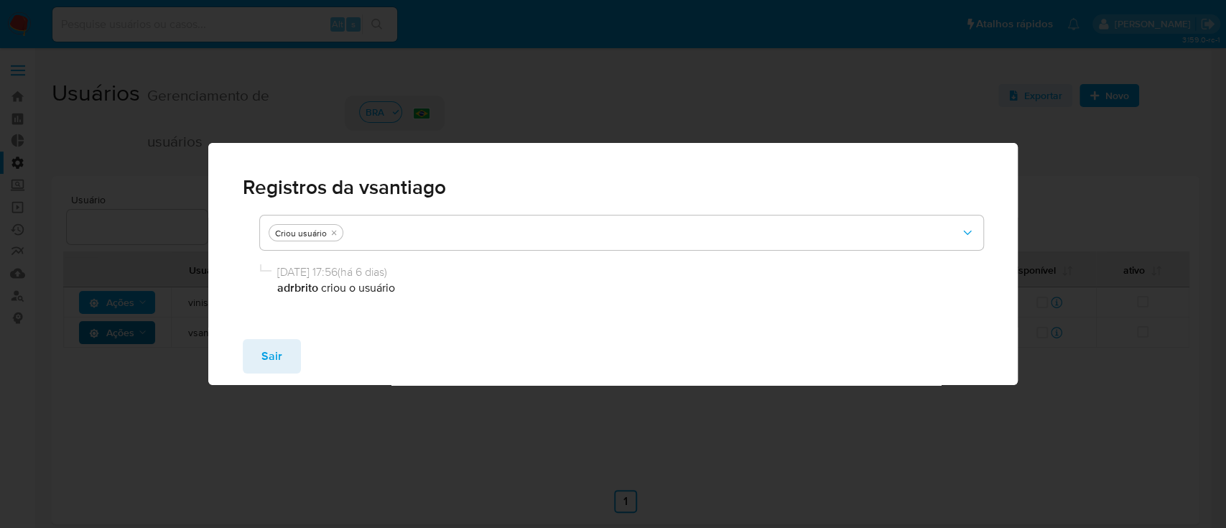
click at [284, 433] on div "Registros da vsantiago Criou usuário 09/09/2025 17:56 ( há 6 dias ) adrbrito cr…" at bounding box center [613, 264] width 1226 height 528
click at [275, 365] on span "Sair" at bounding box center [271, 356] width 21 height 32
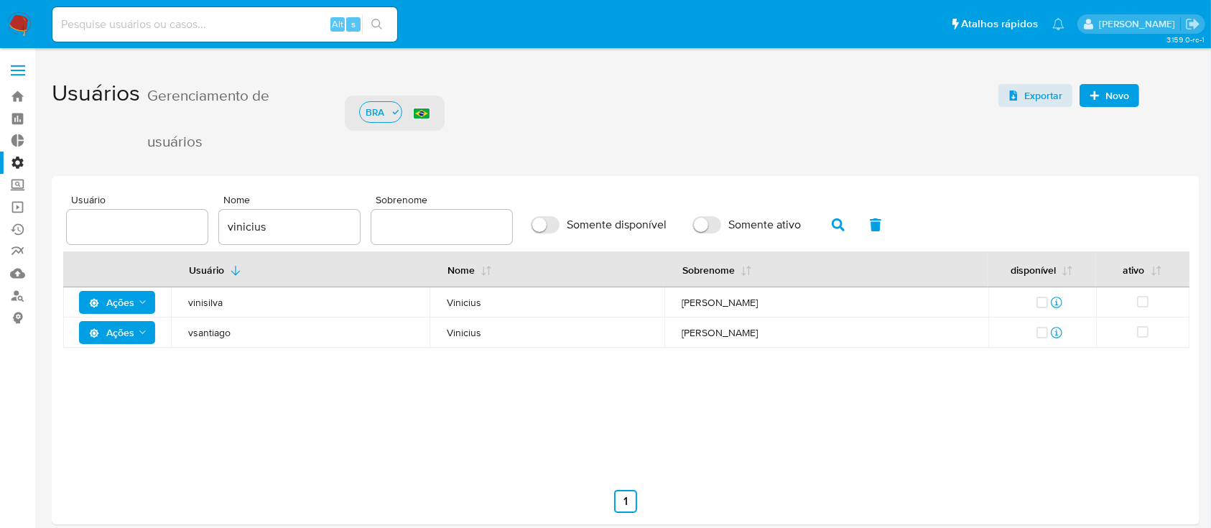
click at [123, 332] on span "Ações" at bounding box center [111, 332] width 45 height 23
click at [104, 410] on button "Permissões" at bounding box center [119, 403] width 129 height 34
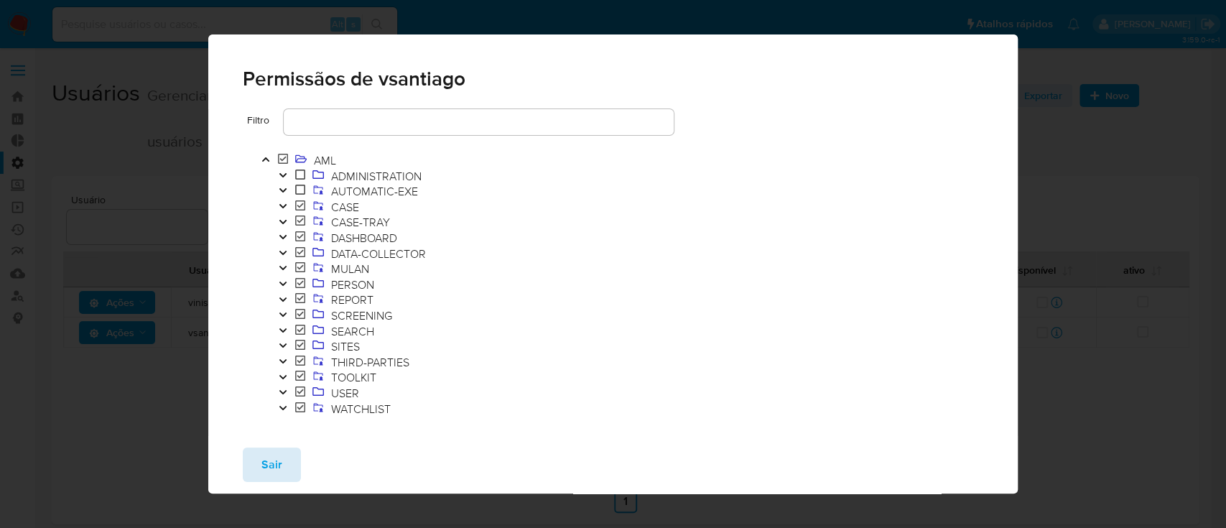
click at [281, 459] on button "Sair" at bounding box center [272, 464] width 58 height 34
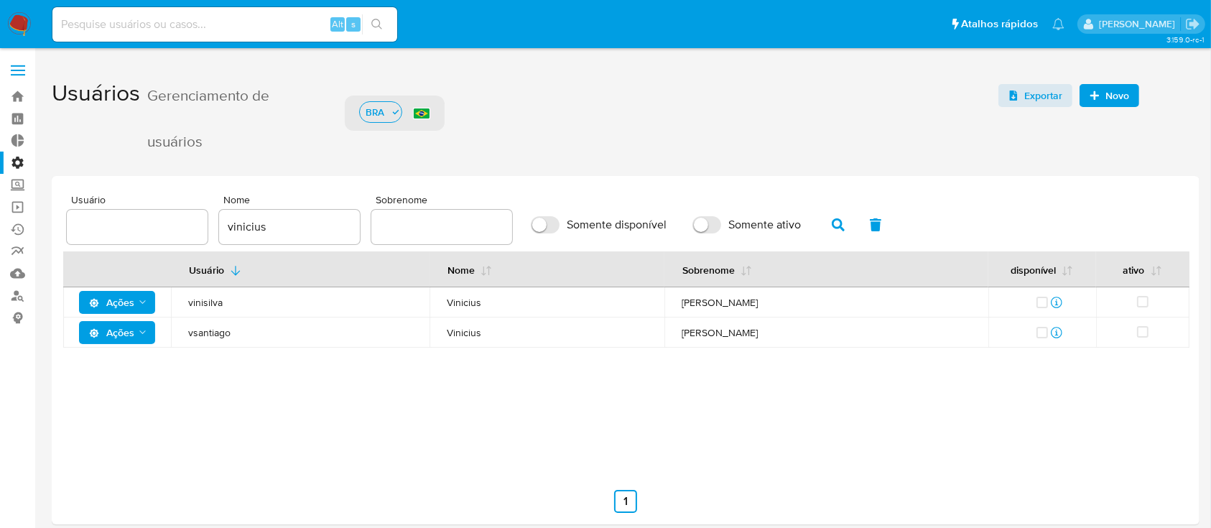
click at [137, 327] on icon "Ações" at bounding box center [142, 332] width 11 height 11
click at [105, 438] on button "Ver registros" at bounding box center [119, 437] width 129 height 34
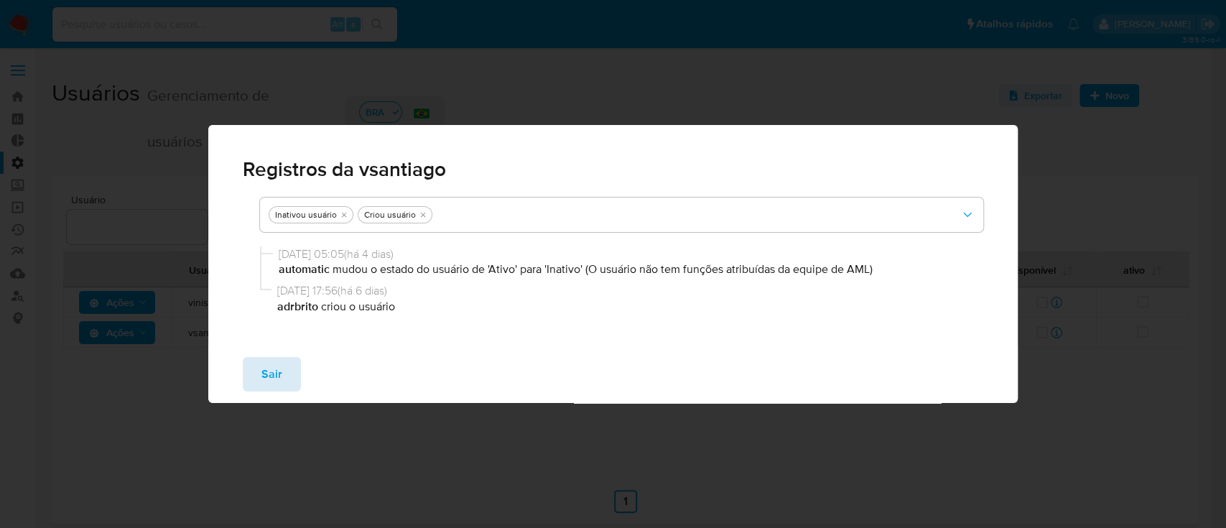
click at [265, 373] on span "Sair" at bounding box center [271, 374] width 21 height 32
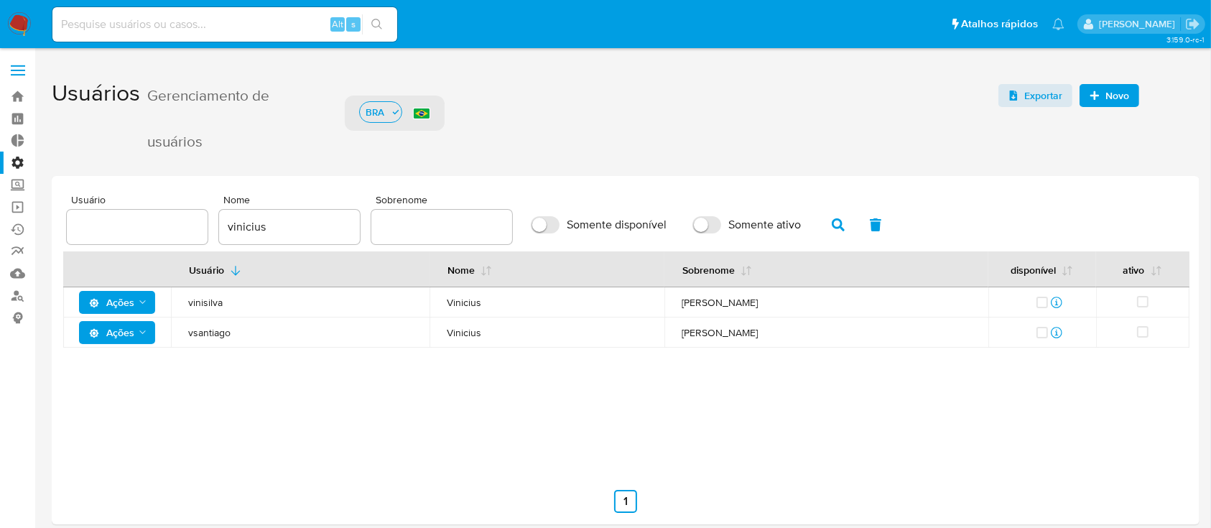
click at [132, 329] on span "Ações" at bounding box center [111, 332] width 45 height 23
click at [1121, 91] on span "Novo" at bounding box center [1117, 95] width 24 height 23
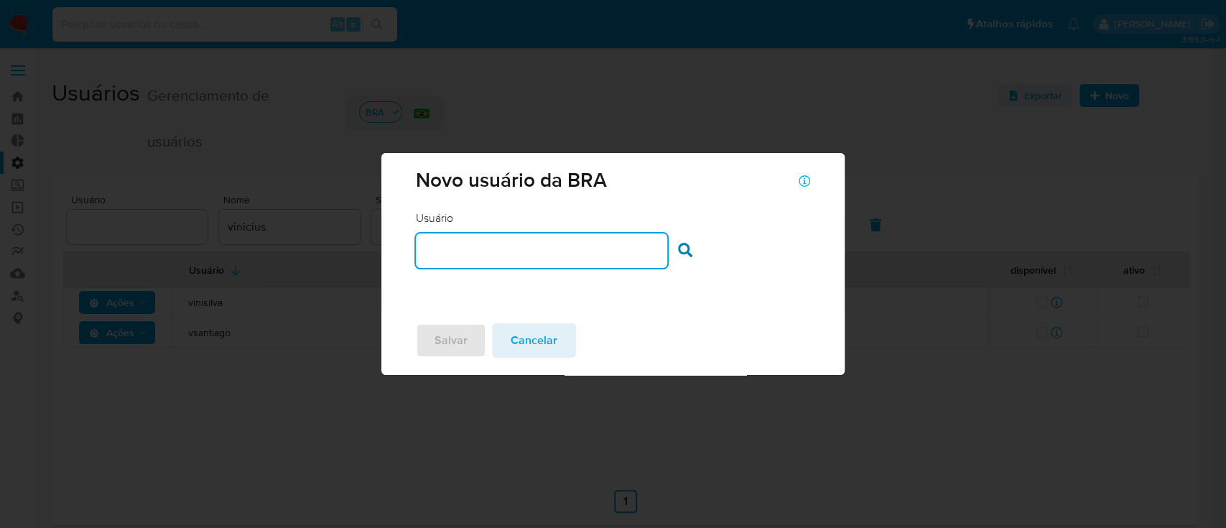
click at [501, 251] on input "text" at bounding box center [541, 250] width 251 height 19
type input "vsantiago"
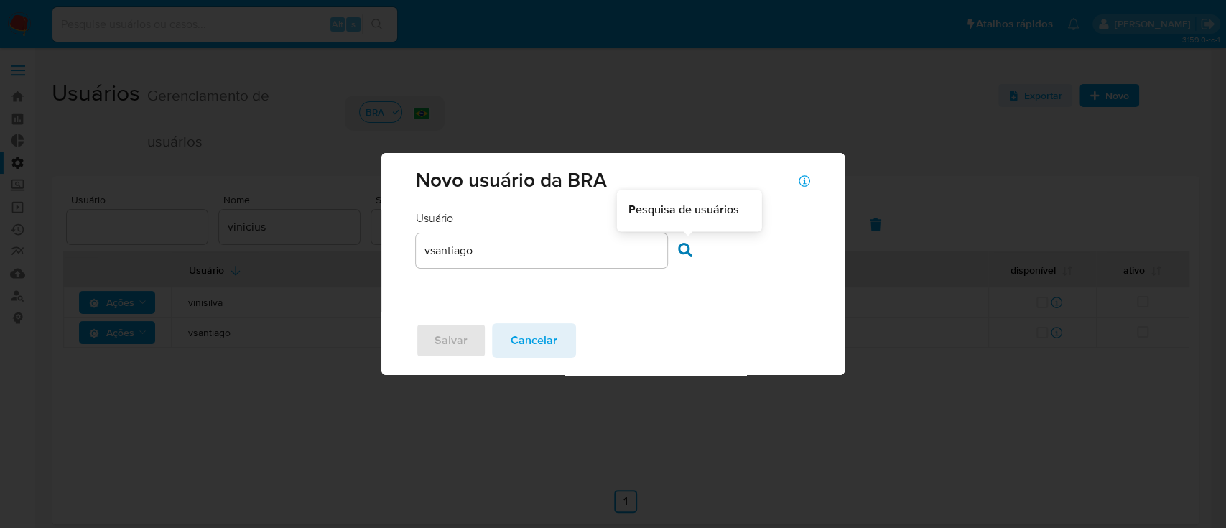
click at [694, 248] on div at bounding box center [689, 252] width 22 height 19
click at [681, 250] on icon at bounding box center [685, 250] width 14 height 14
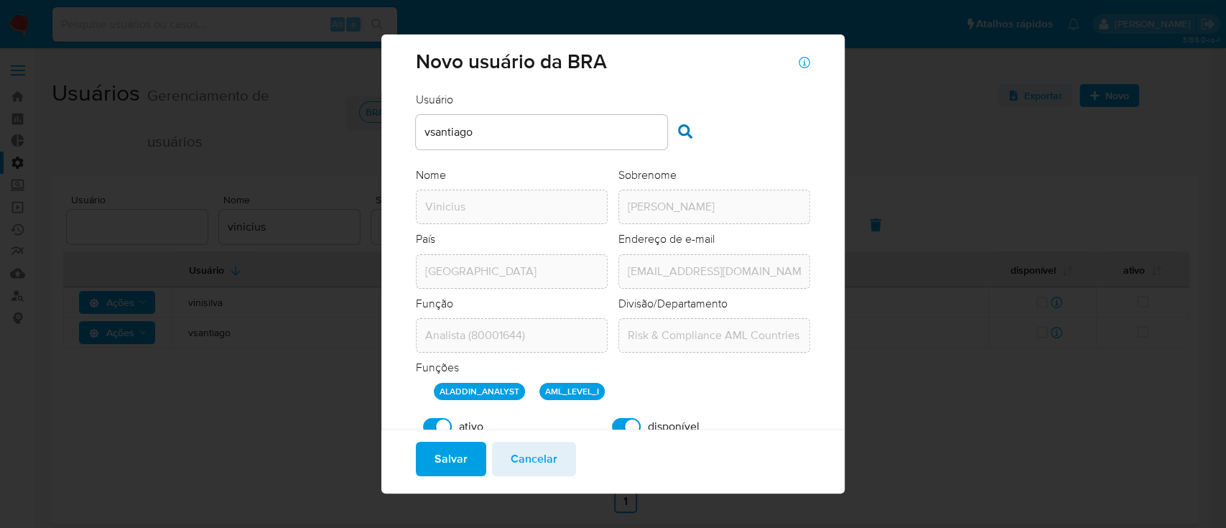
scroll to position [45, 0]
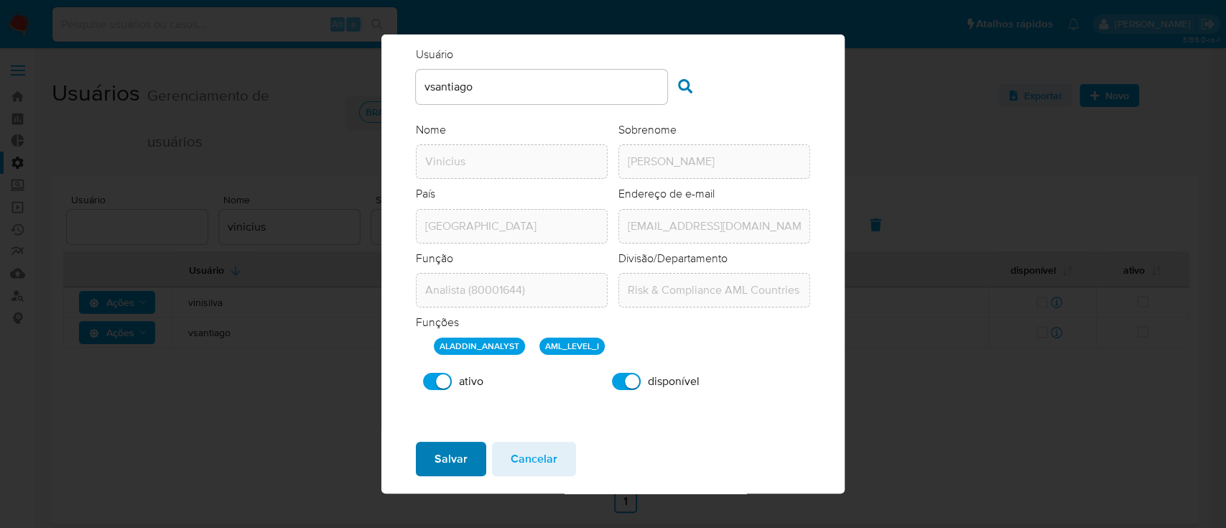
click at [447, 458] on span "Salvar" at bounding box center [450, 459] width 33 height 32
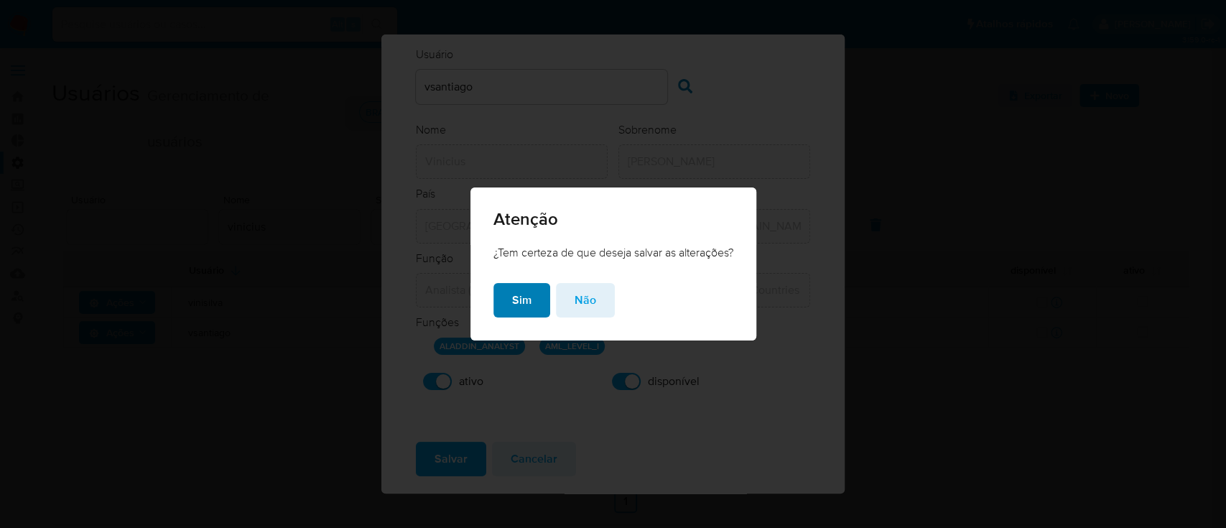
click at [525, 292] on span "Sim" at bounding box center [521, 300] width 19 height 32
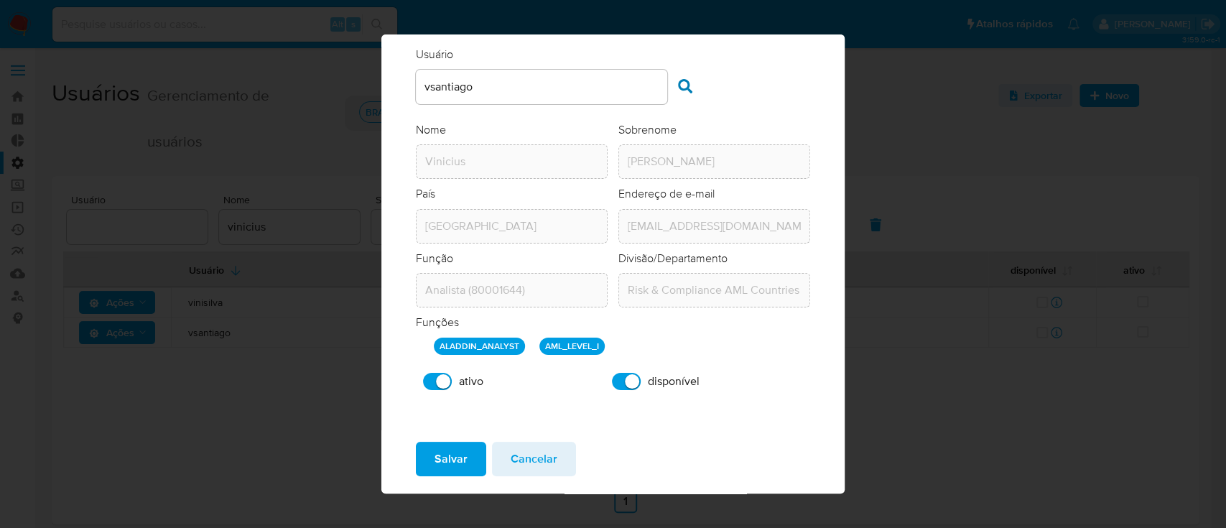
click at [441, 376] on input "ativo" at bounding box center [437, 381] width 29 height 17
click at [447, 378] on input "ativo" at bounding box center [437, 381] width 29 height 17
checkbox input "true"
drag, startPoint x: 446, startPoint y: 378, endPoint x: 611, endPoint y: 379, distance: 165.2
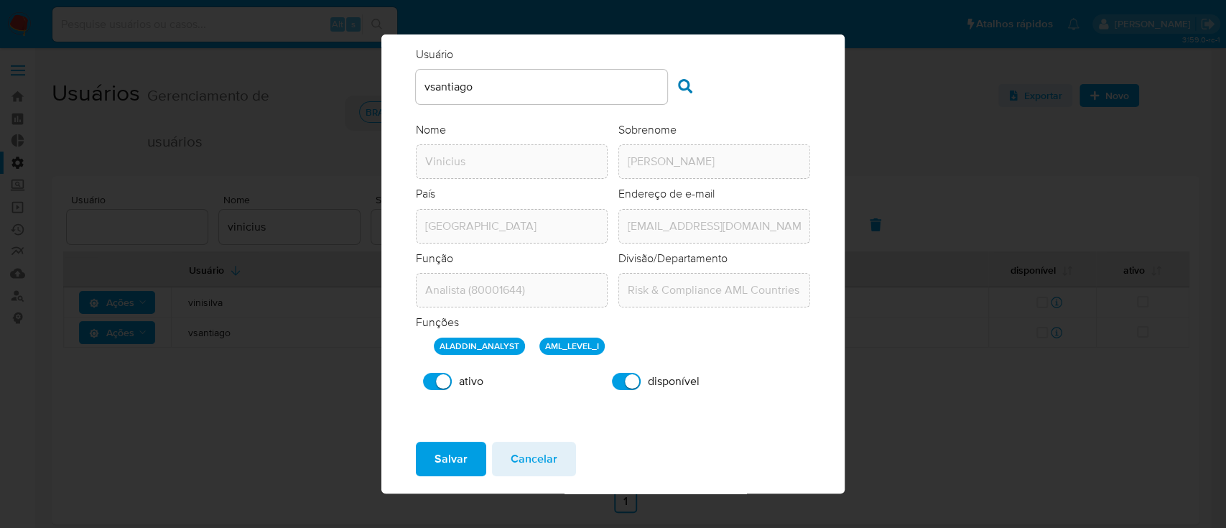
click at [611, 379] on div "ativo disponível" at bounding box center [612, 381] width 393 height 32
click at [612, 379] on input "disponível" at bounding box center [626, 381] width 29 height 17
click at [648, 377] on span "disponível" at bounding box center [674, 381] width 52 height 14
click at [641, 377] on input "disponível" at bounding box center [626, 381] width 29 height 17
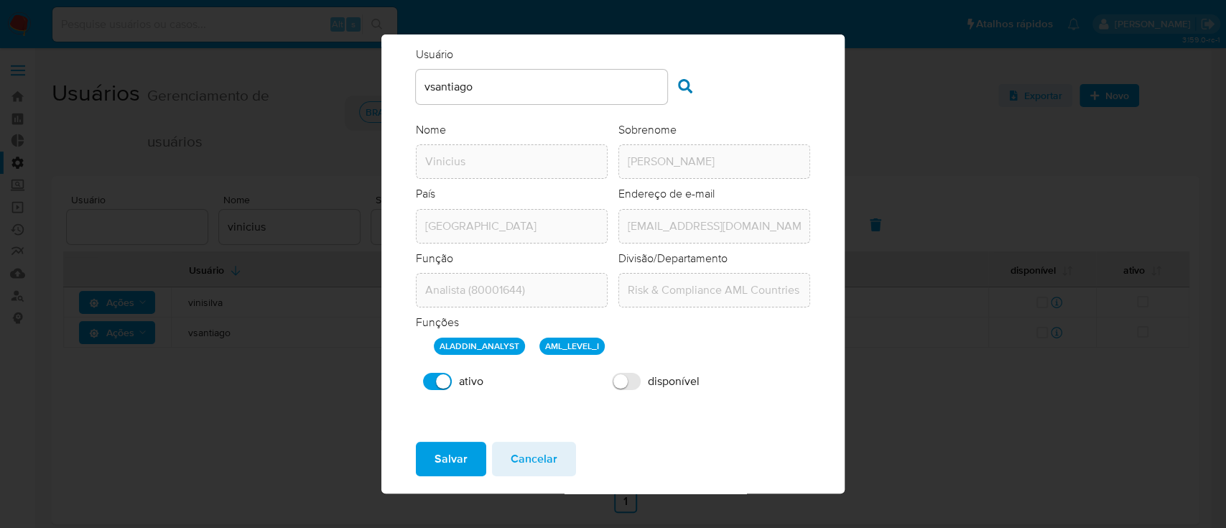
click at [605, 381] on label "disponível" at bounding box center [656, 381] width 102 height 32
click at [612, 381] on input "disponível" at bounding box center [626, 381] width 29 height 17
checkbox input "true"
click at [437, 456] on span "Salvar" at bounding box center [450, 459] width 33 height 32
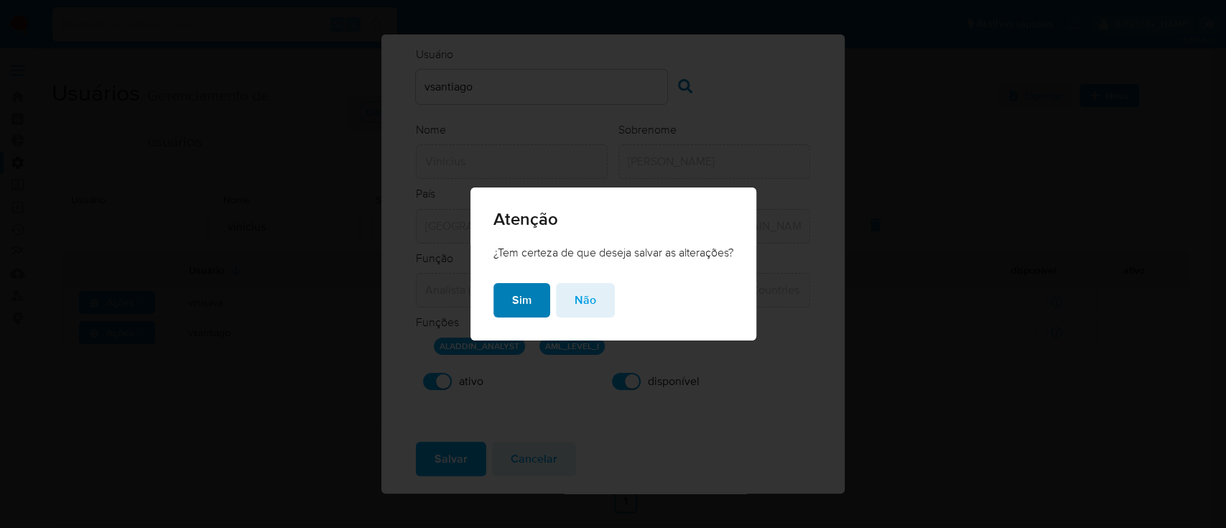
click at [520, 300] on span "Sim" at bounding box center [521, 300] width 19 height 32
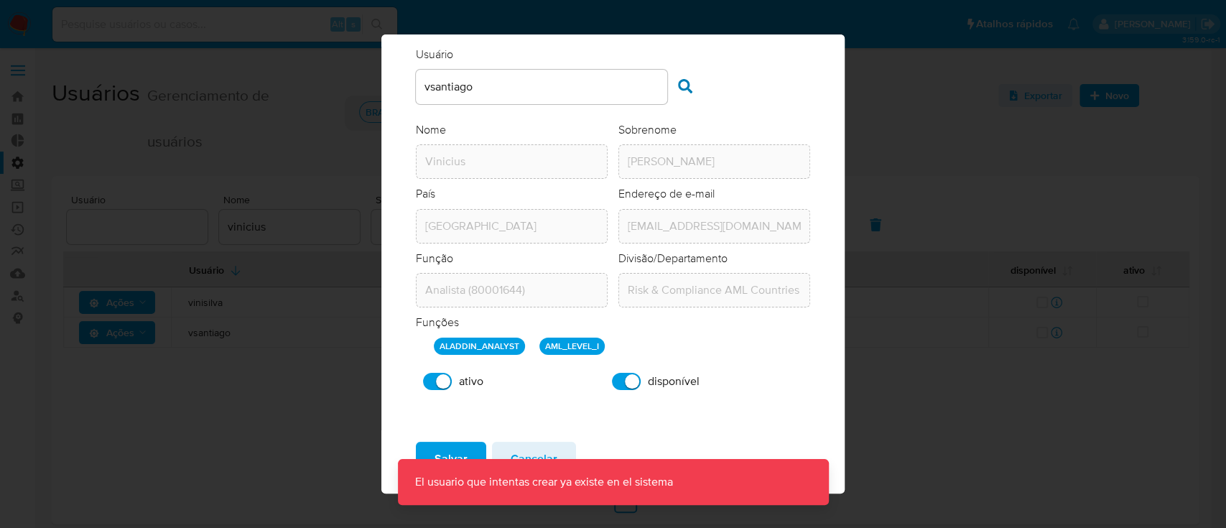
click at [248, 337] on div "Novo usuário da BRA Usuário Usuário vsantiago Pesquisa de usuários Nome Nome Vi…" at bounding box center [613, 264] width 1226 height 528
click at [937, 305] on div "Novo usuário da BRA Usuário Usuário vsantiago Pesquisa de usuários Nome Nome Vi…" at bounding box center [613, 264] width 1226 height 528
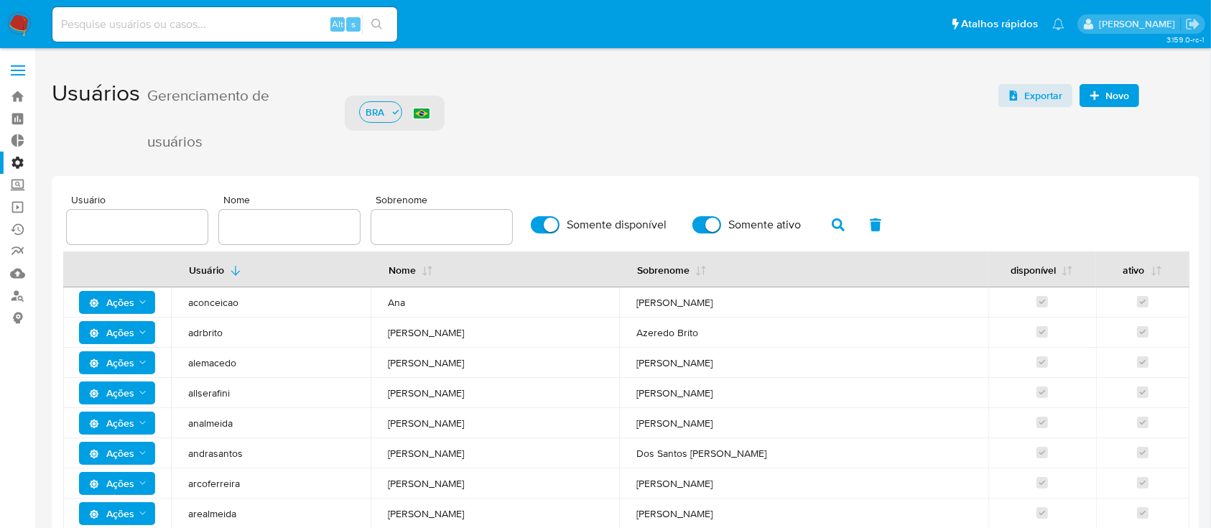
click at [17, 67] on label at bounding box center [18, 70] width 36 height 30
click at [0, 0] on input "checkbox" at bounding box center [0, 0] width 0 height 0
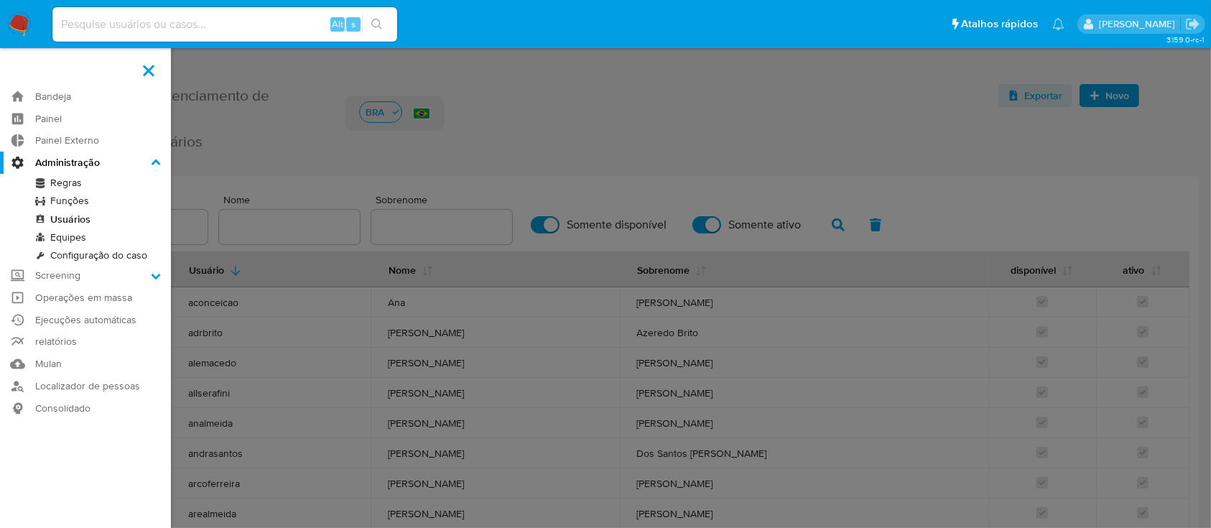
click at [78, 237] on link "Equipes" at bounding box center [85, 237] width 171 height 18
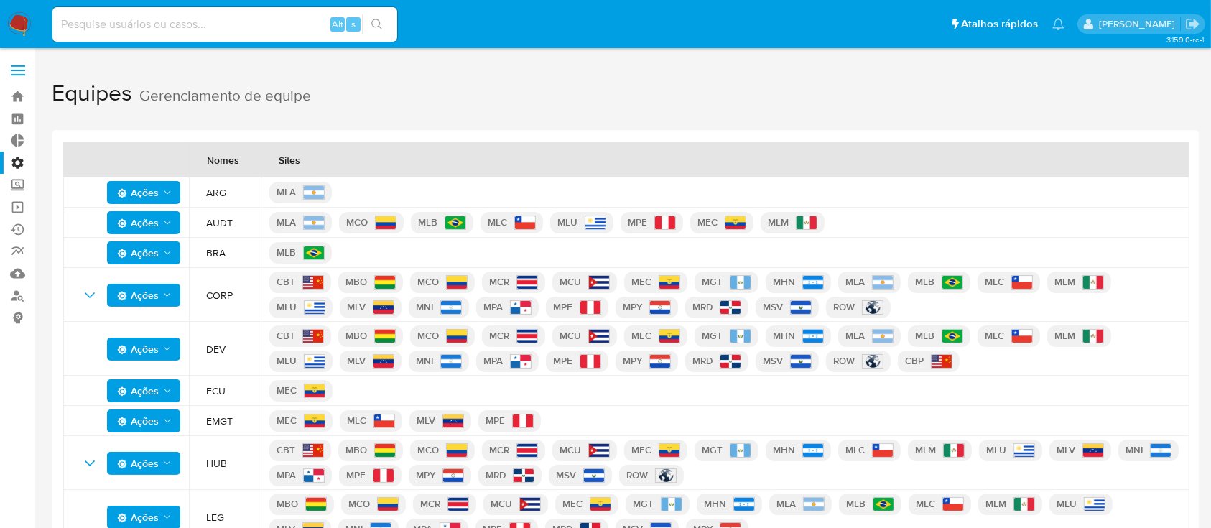
click at [161, 245] on span "Ações" at bounding box center [145, 253] width 56 height 20
click at [116, 281] on button "Ver detalhe" at bounding box center [143, 288] width 129 height 34
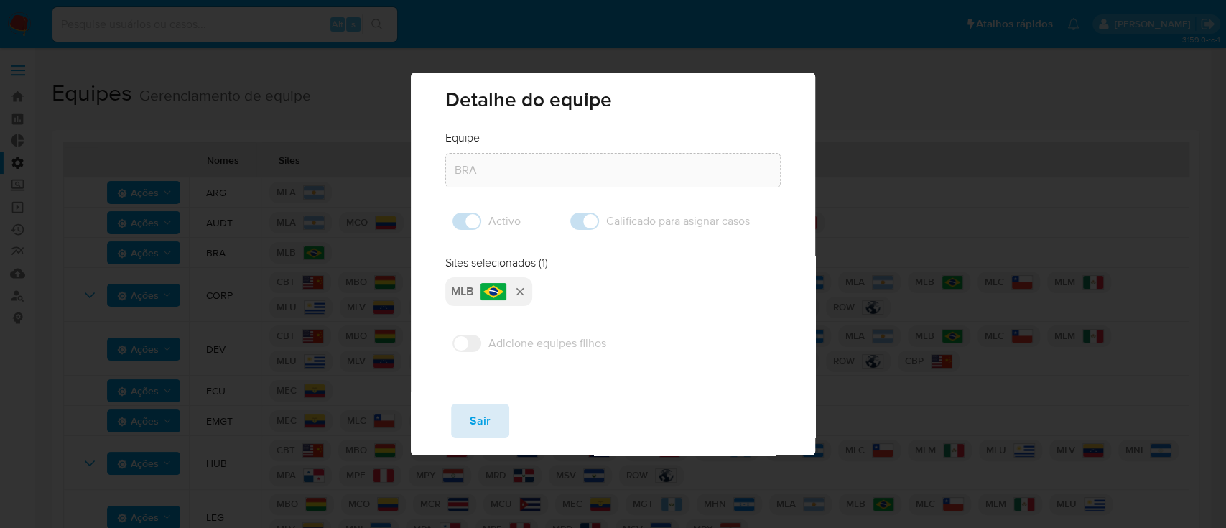
click at [484, 419] on span "Sair" at bounding box center [480, 421] width 21 height 32
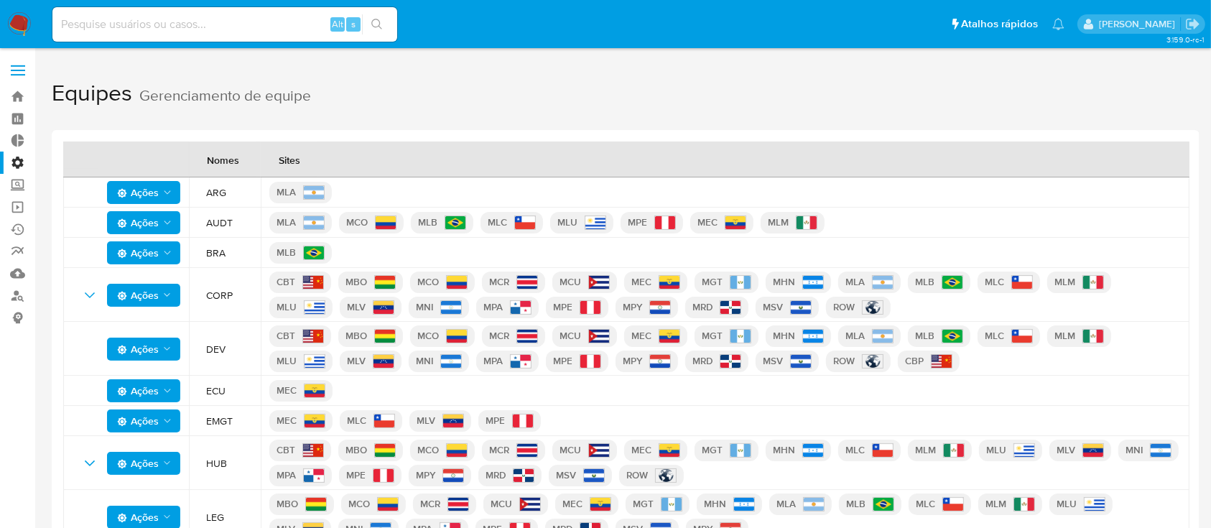
click at [16, 63] on label at bounding box center [18, 70] width 36 height 30
click at [0, 0] on input "checkbox" at bounding box center [0, 0] width 0 height 0
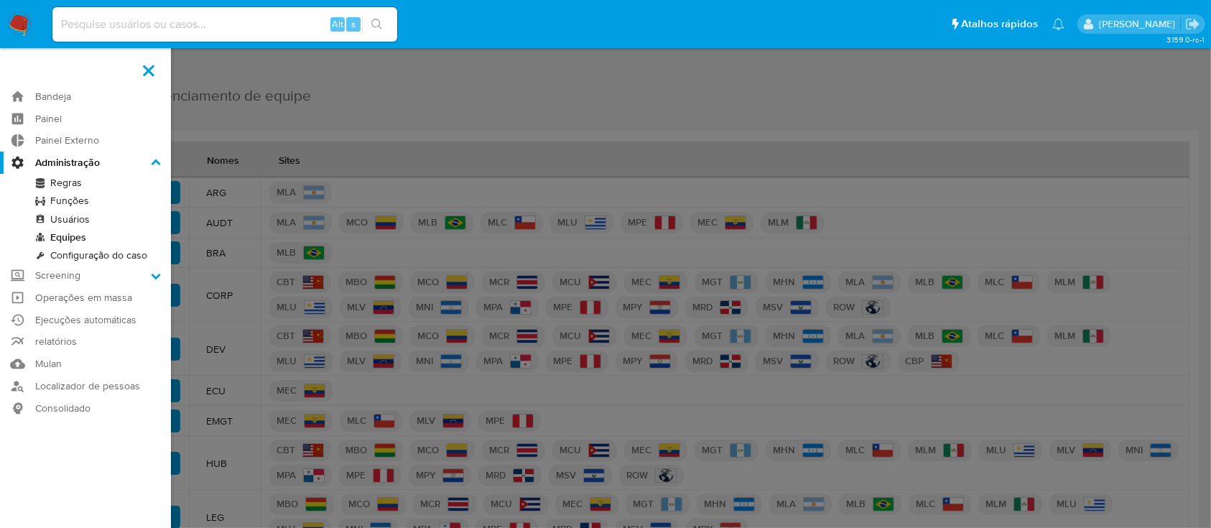
click at [75, 215] on link "Usuários" at bounding box center [85, 219] width 171 height 18
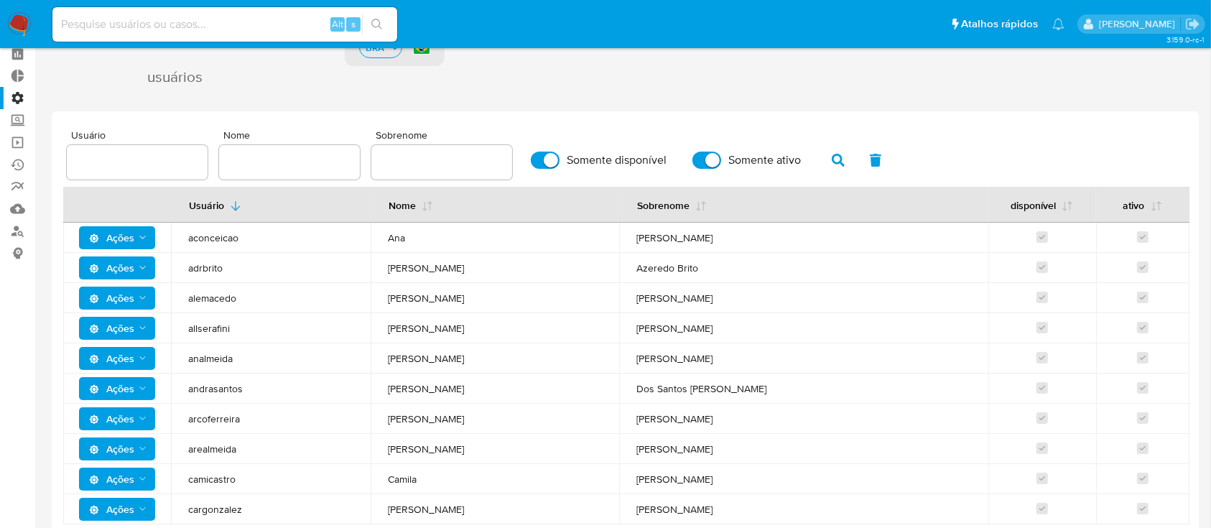
scroll to position [67, 0]
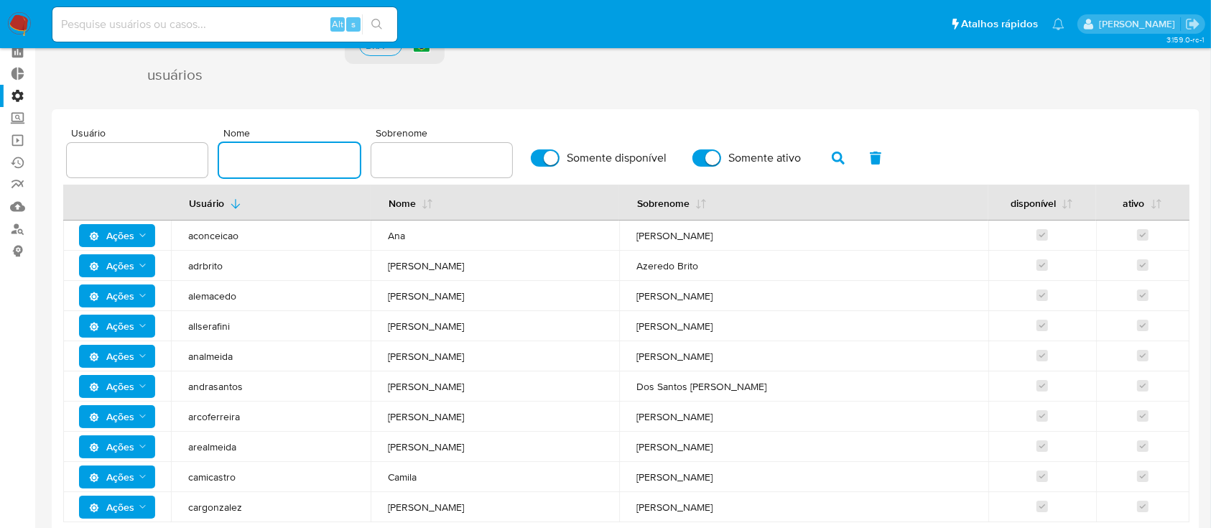
click at [248, 157] on input "text" at bounding box center [289, 160] width 141 height 19
type input "vinicius"
click at [837, 146] on span "button" at bounding box center [838, 158] width 13 height 24
